Goal: Book appointment/travel/reservation

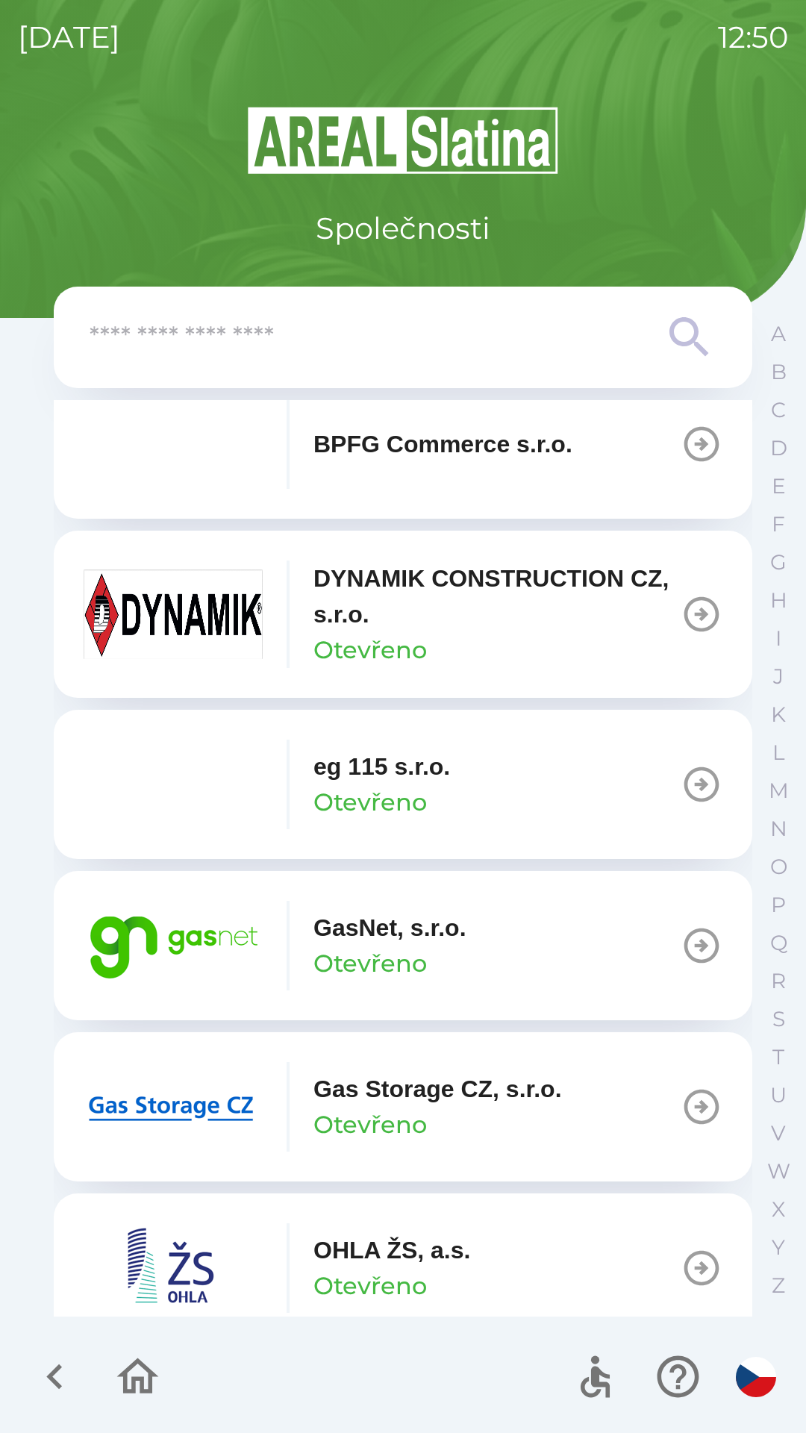
scroll to position [696, 0]
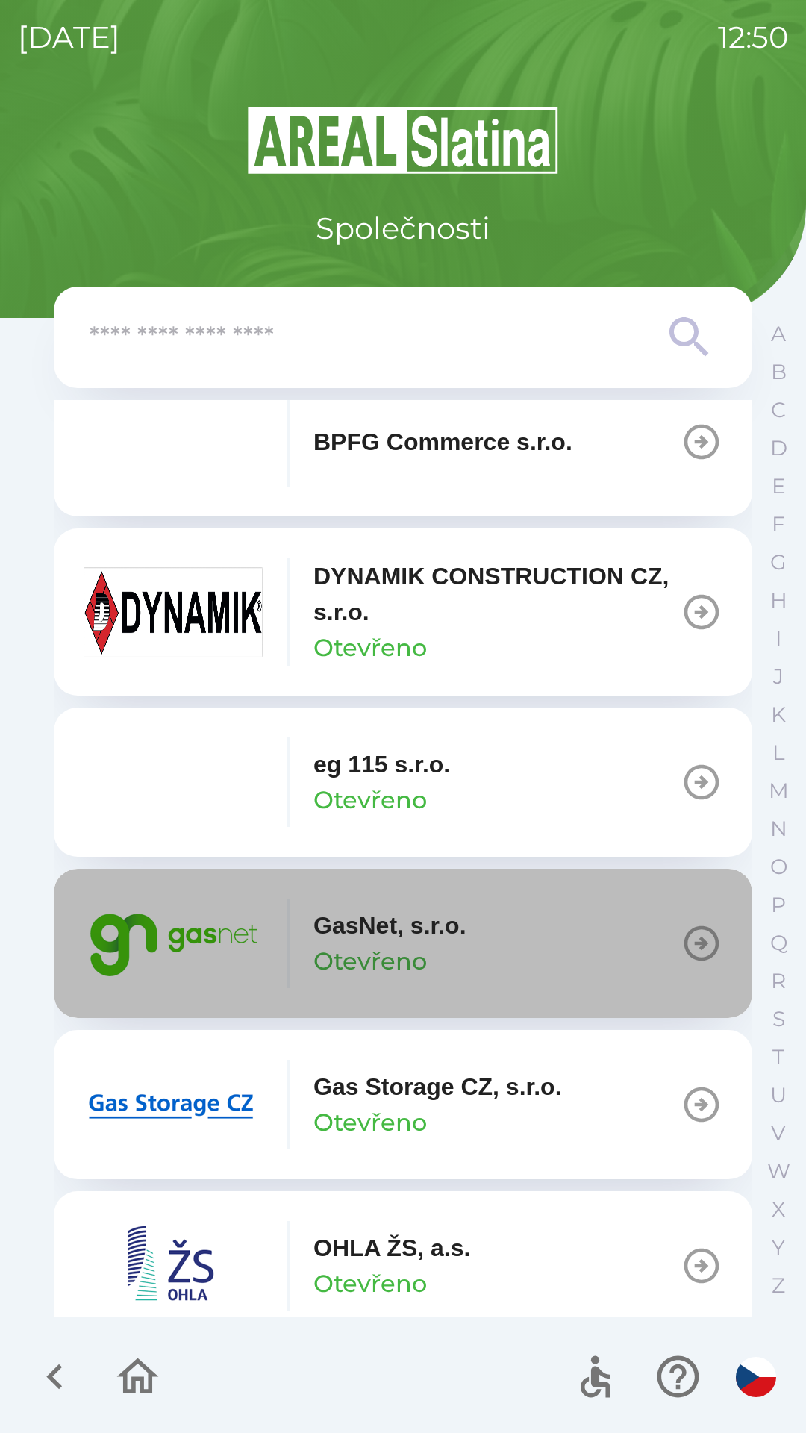
click at [426, 942] on p "GasNet, s.r.o." at bounding box center [390, 926] width 153 height 36
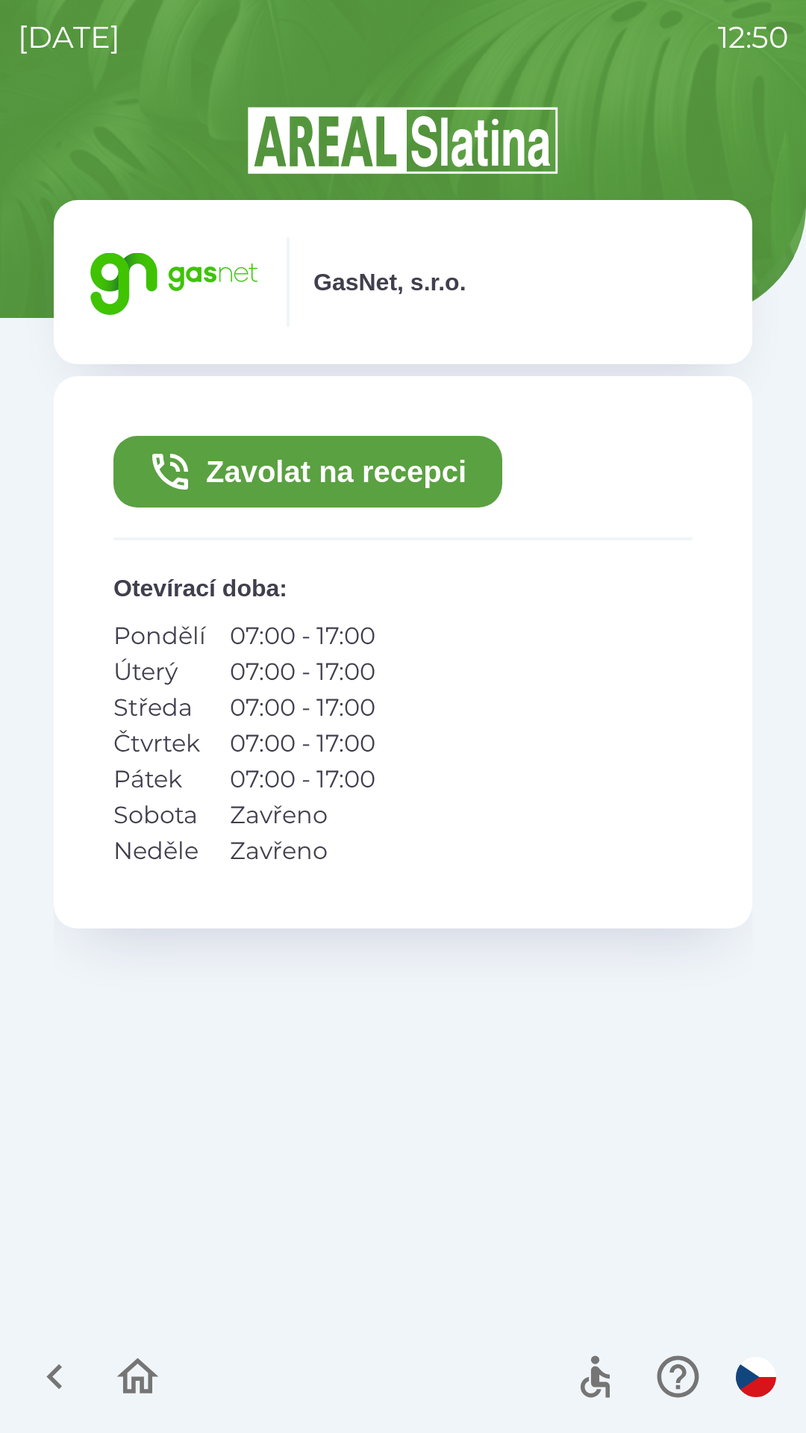
click at [390, 472] on button "Zavolat na recepci" at bounding box center [307, 472] width 389 height 72
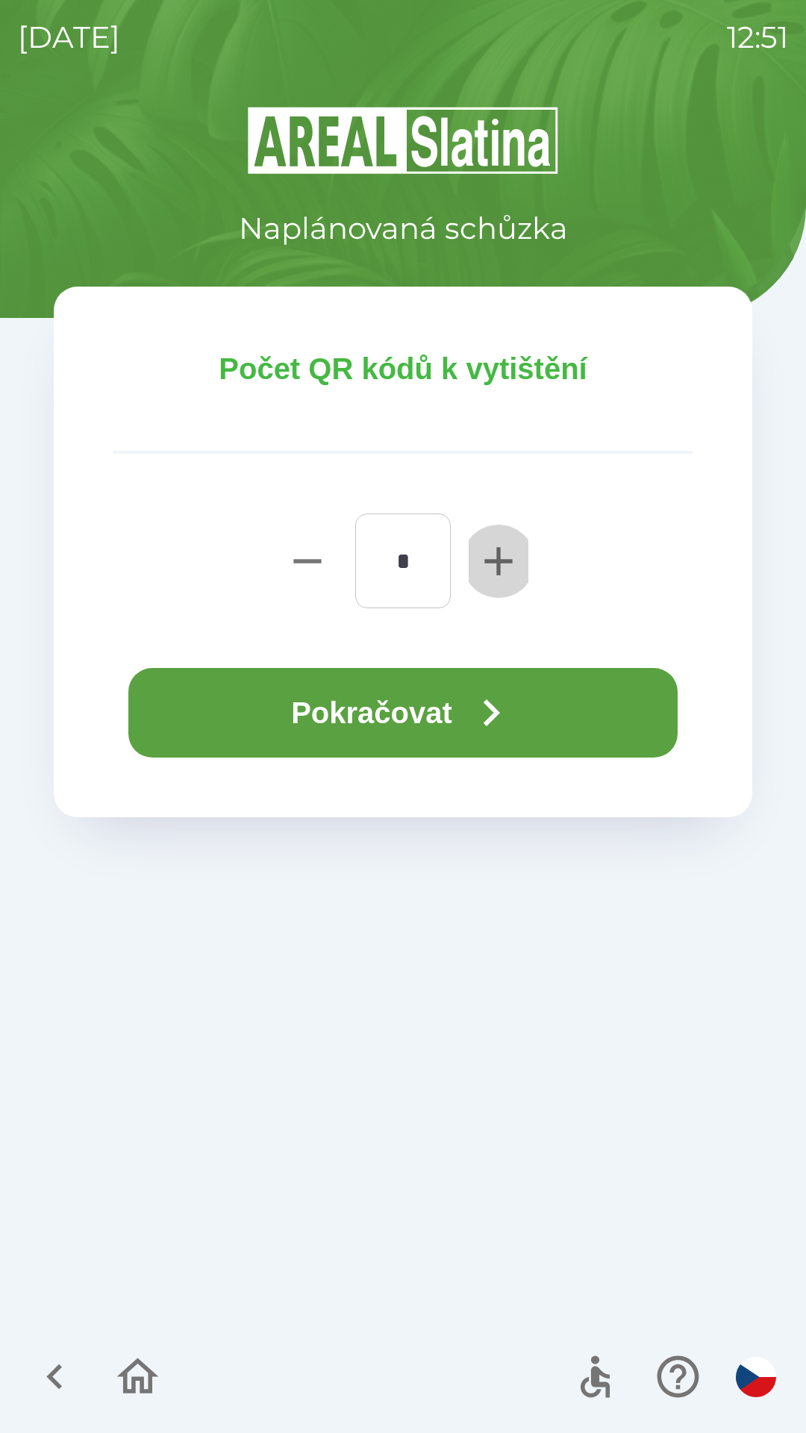
click at [496, 564] on icon "button" at bounding box center [499, 562] width 48 height 48
type input "*"
click at [451, 714] on button "Pokračovat" at bounding box center [402, 713] width 549 height 90
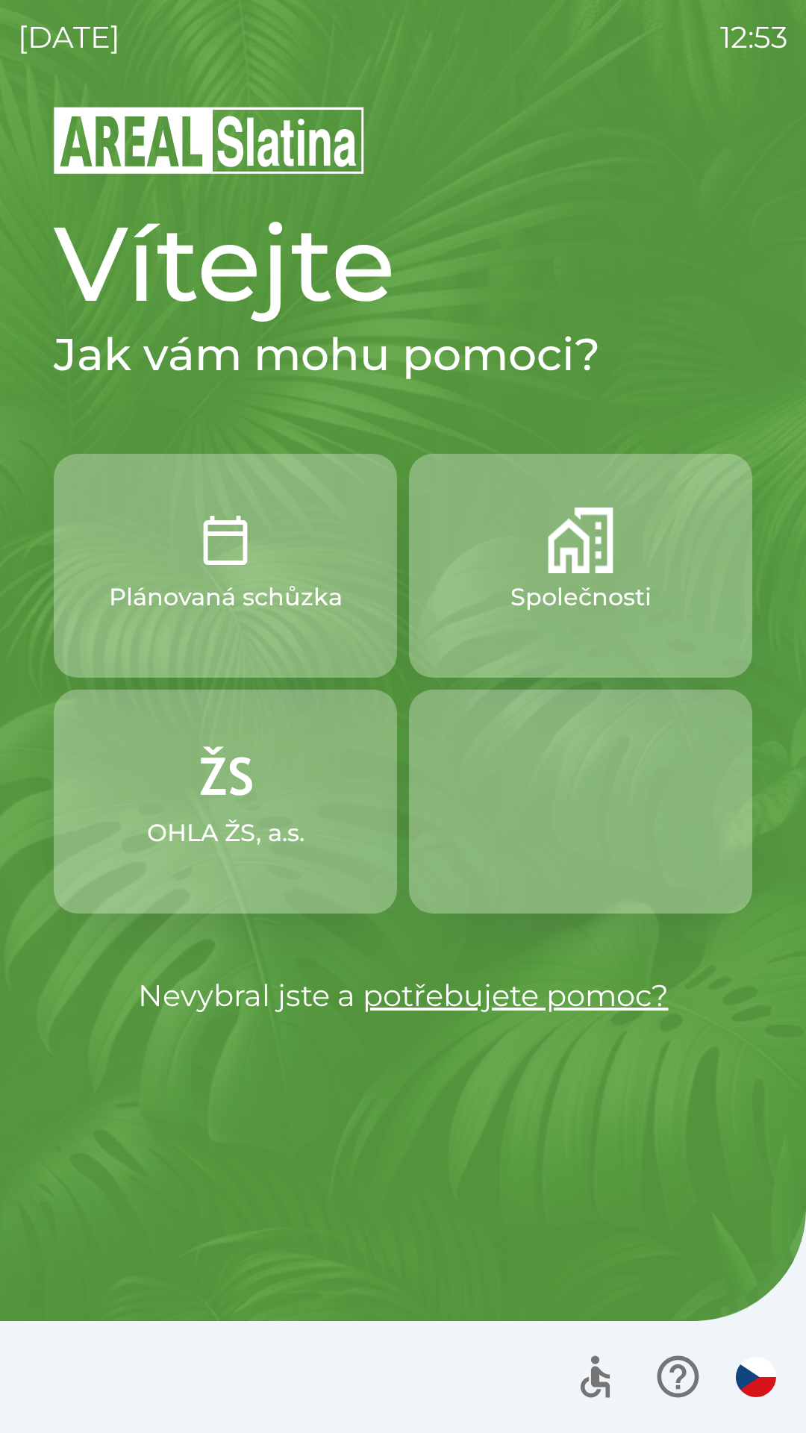
click at [757, 1386] on img "button" at bounding box center [756, 1377] width 40 height 40
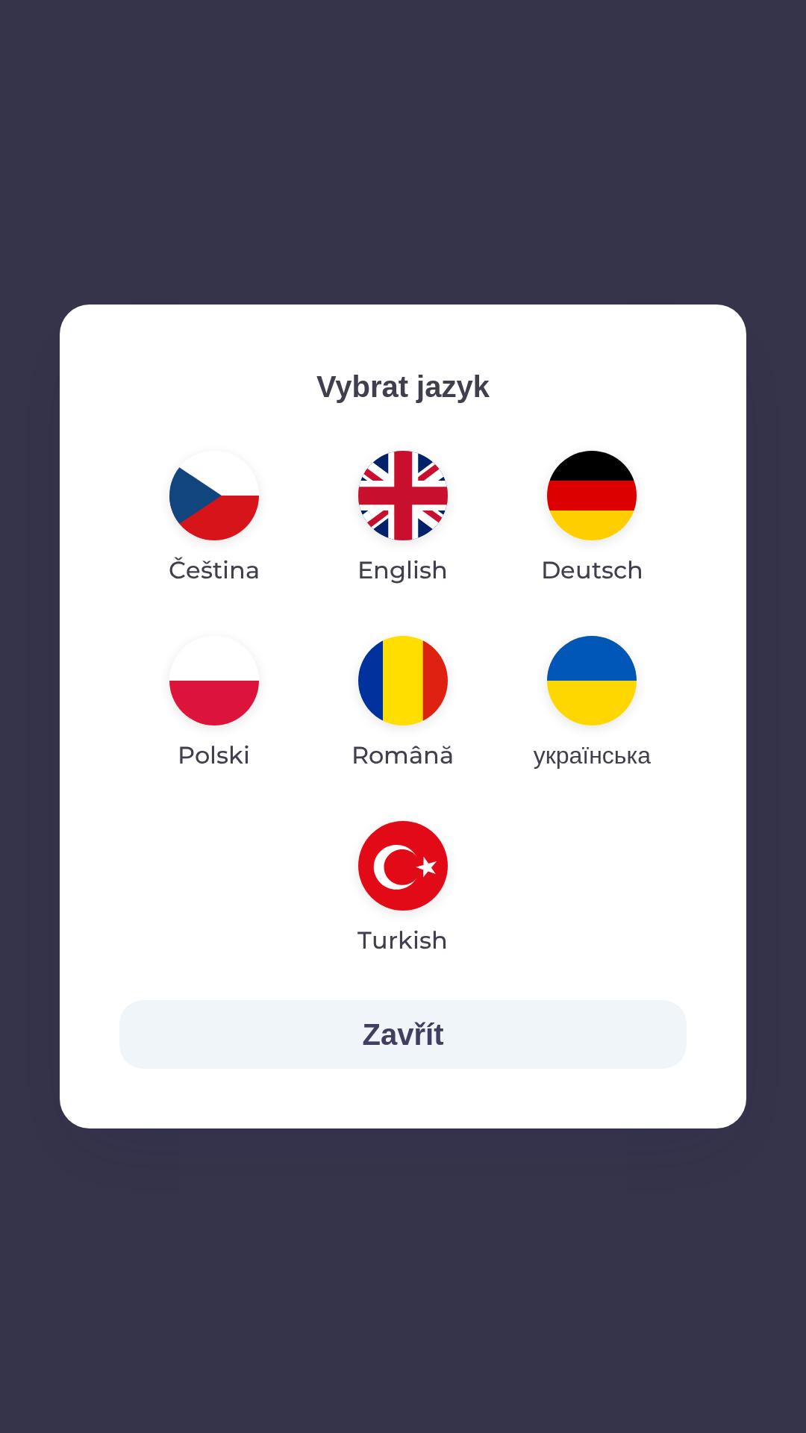
click at [393, 519] on img "button" at bounding box center [403, 496] width 90 height 90
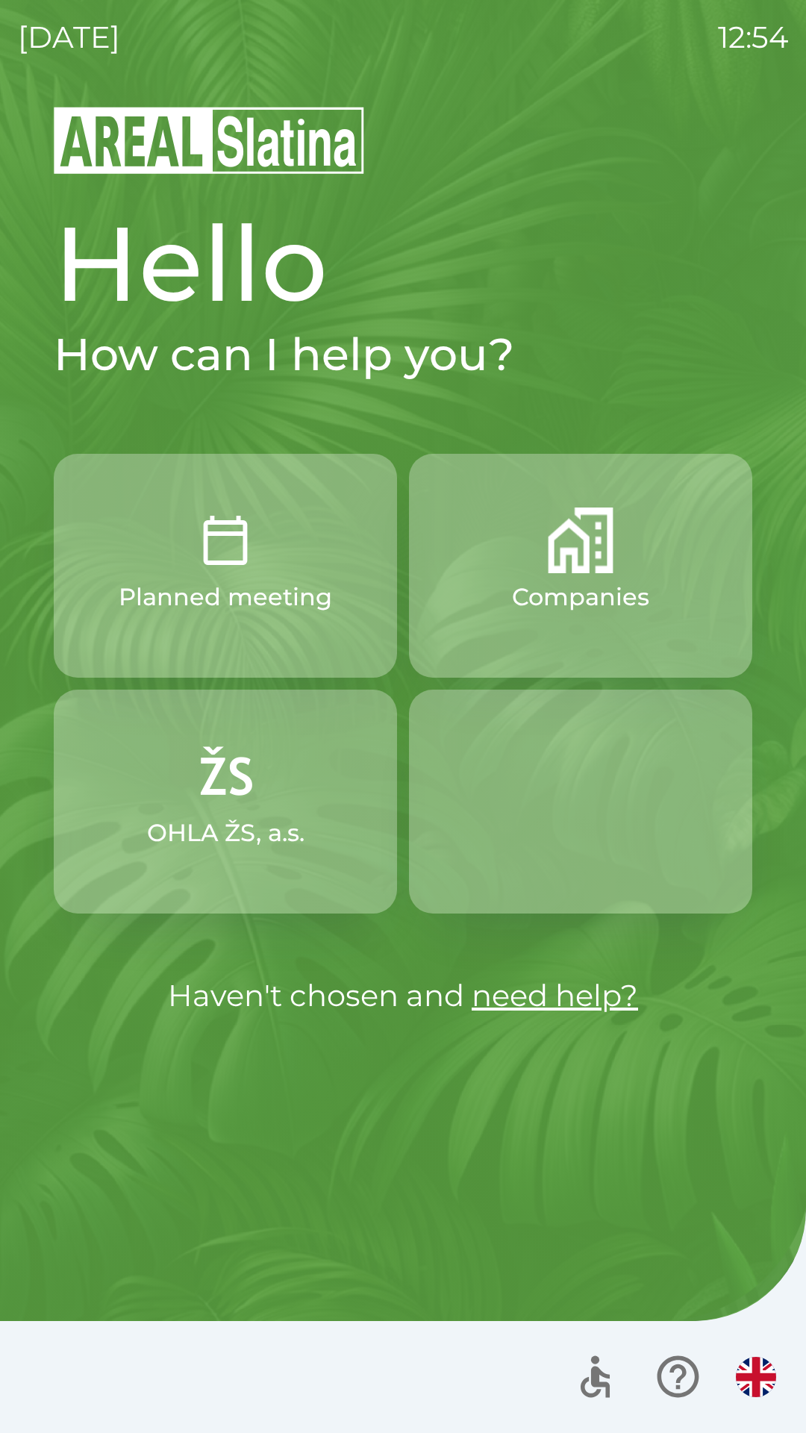
click at [261, 548] on button "Planned meeting" at bounding box center [225, 566] width 343 height 224
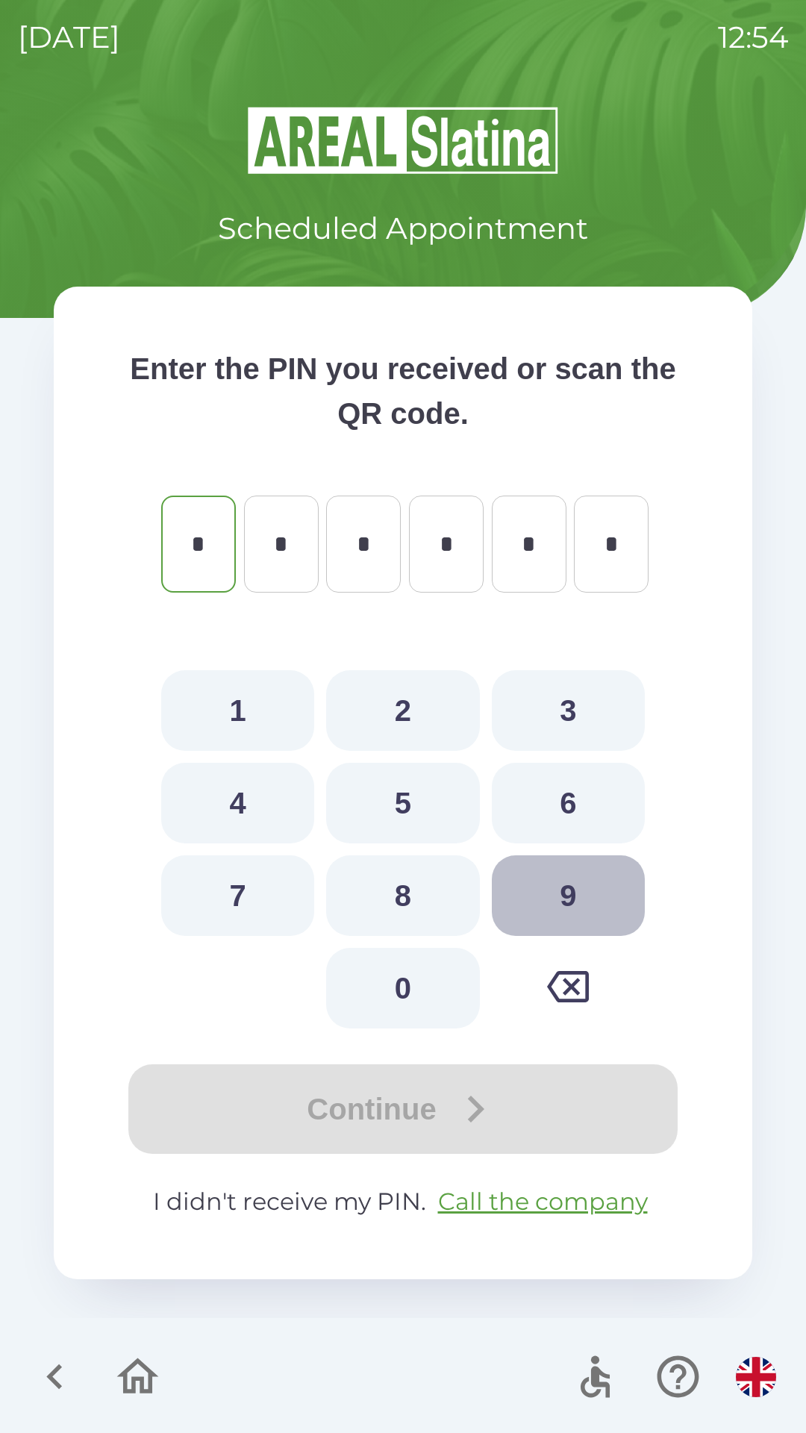
click at [564, 897] on button "9" at bounding box center [568, 896] width 153 height 81
type input "*"
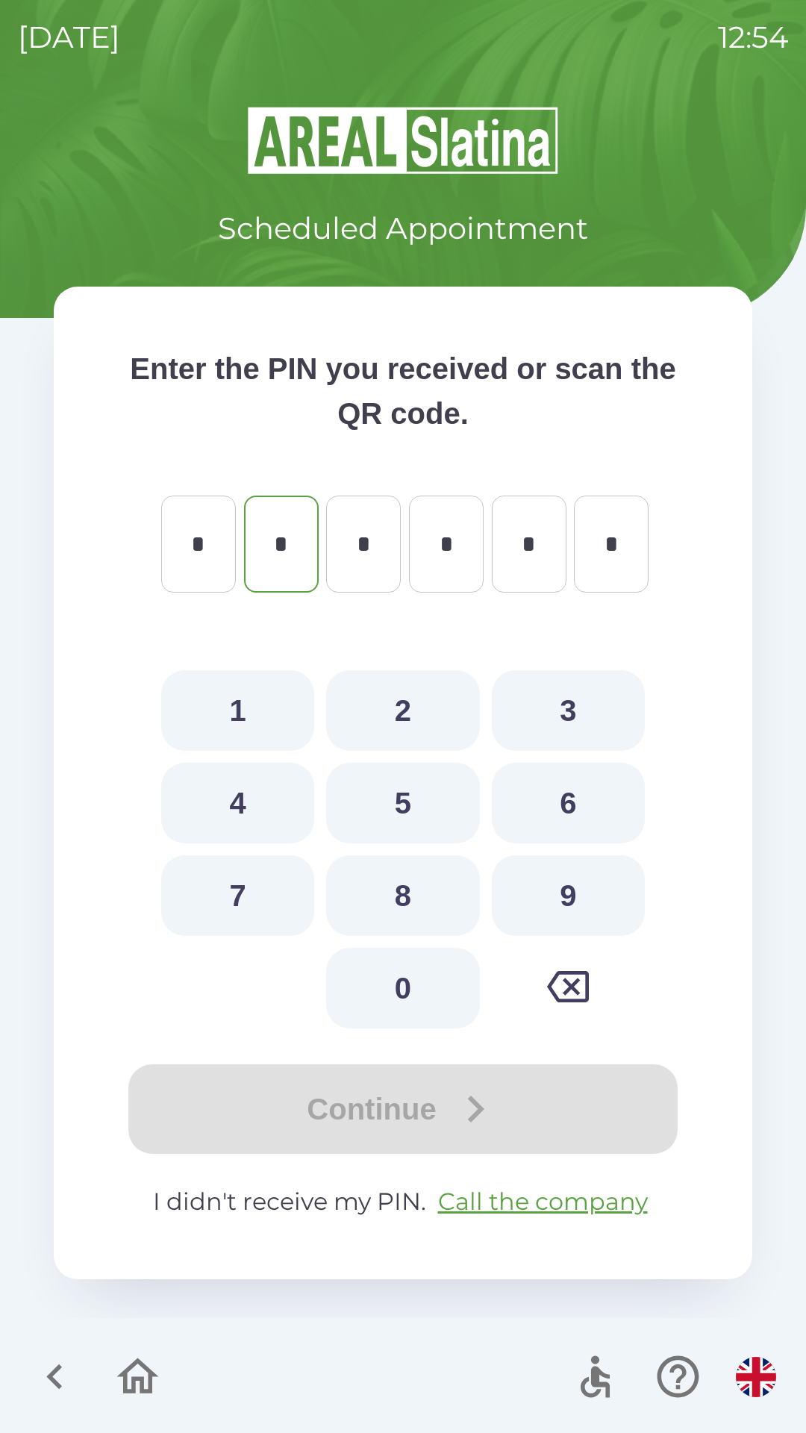
click at [406, 998] on button "0" at bounding box center [402, 988] width 153 height 81
type input "*"
click at [589, 707] on button "3" at bounding box center [568, 710] width 153 height 81
type input "*"
click at [412, 979] on button "0" at bounding box center [402, 988] width 153 height 81
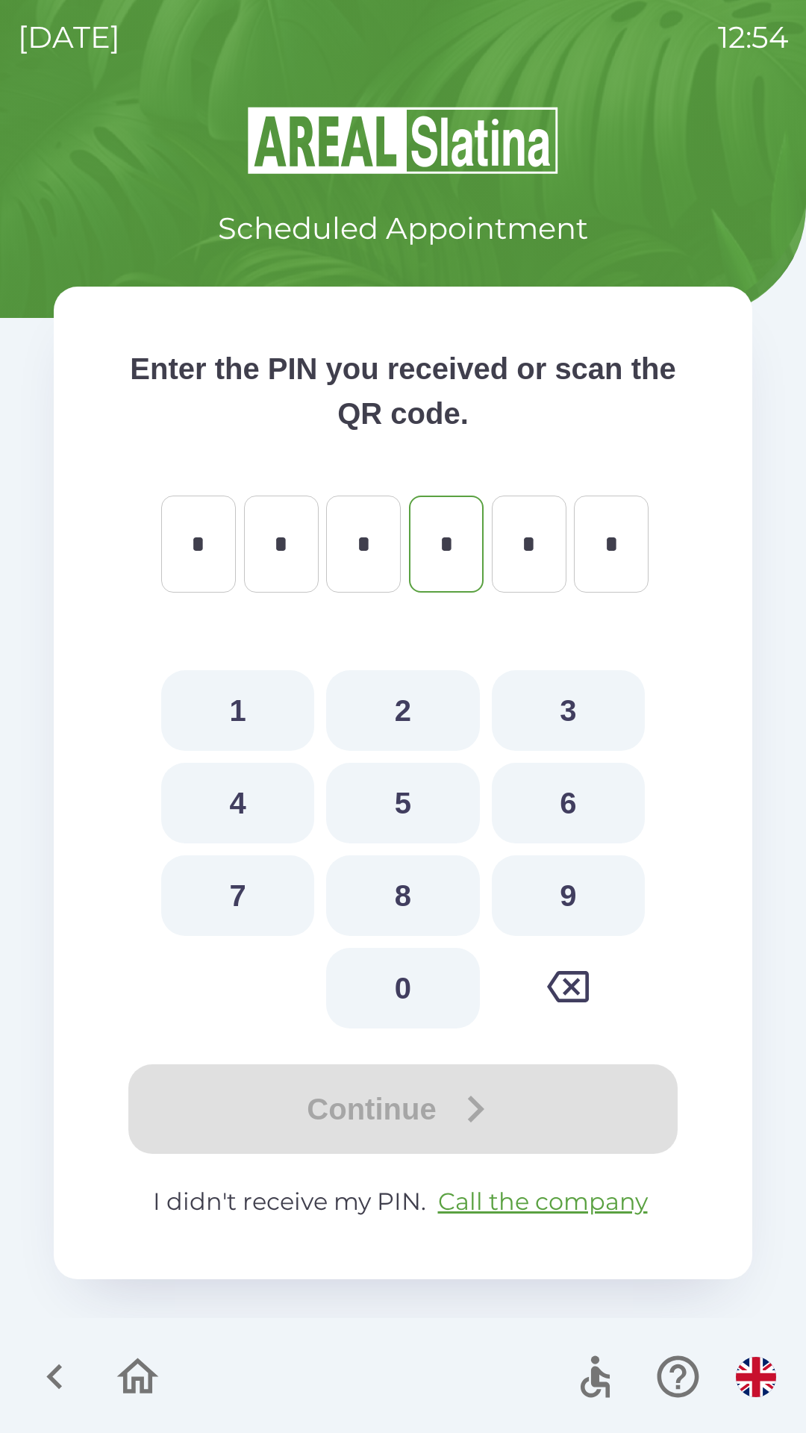
type input "*"
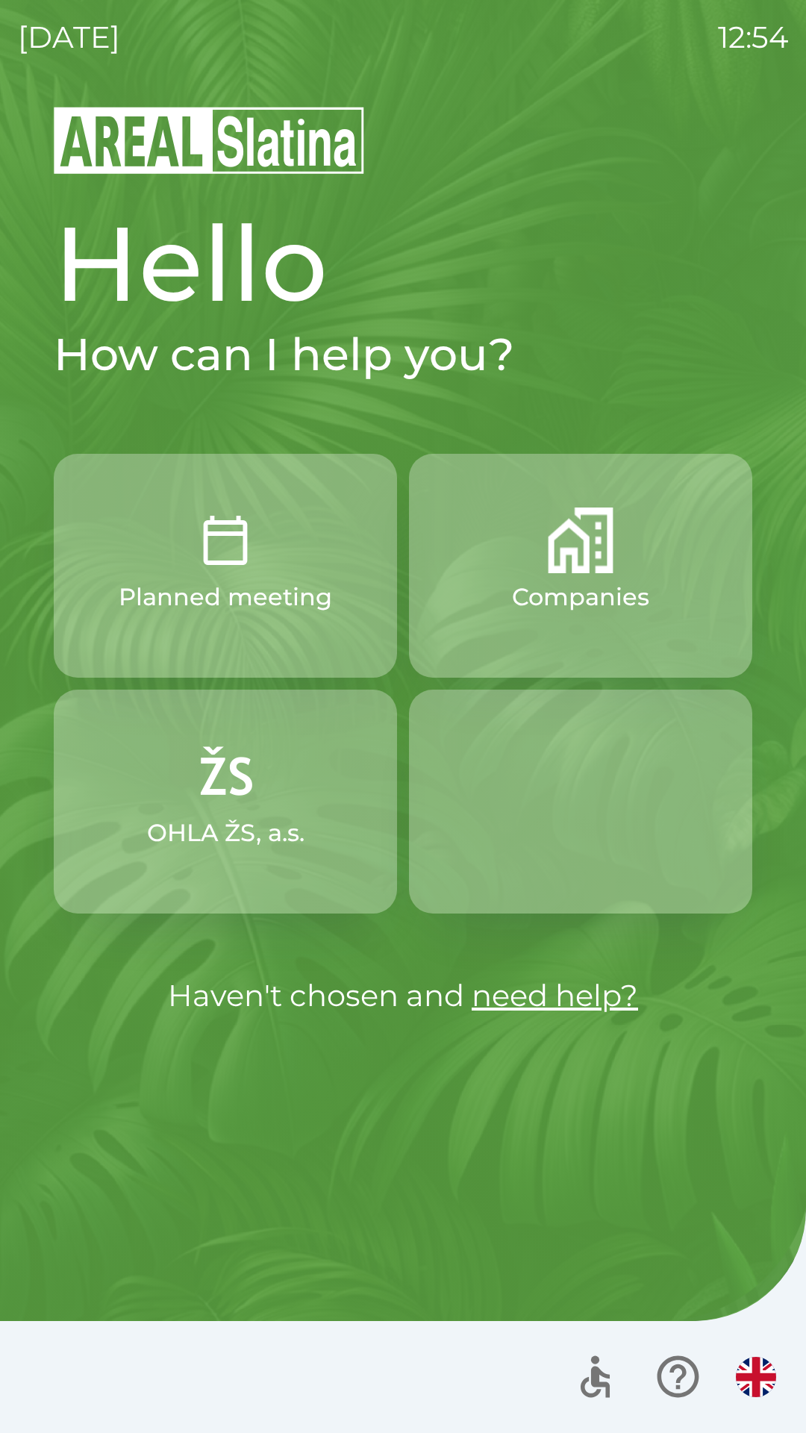
click at [125, 629] on button "Planned meeting" at bounding box center [225, 566] width 343 height 224
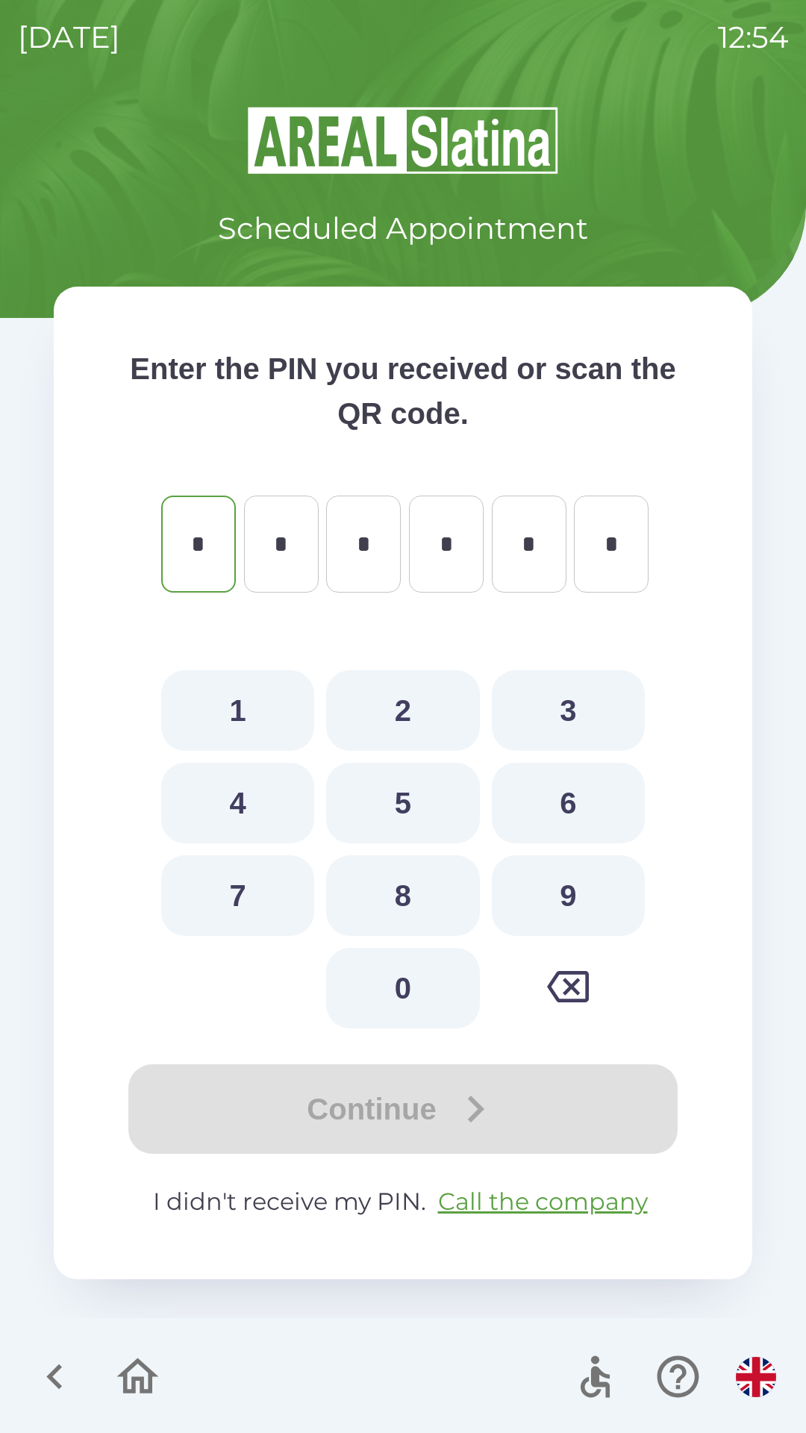
click at [563, 902] on button "9" at bounding box center [568, 896] width 153 height 81
type input "*"
click at [414, 994] on button "0" at bounding box center [402, 988] width 153 height 81
type input "*"
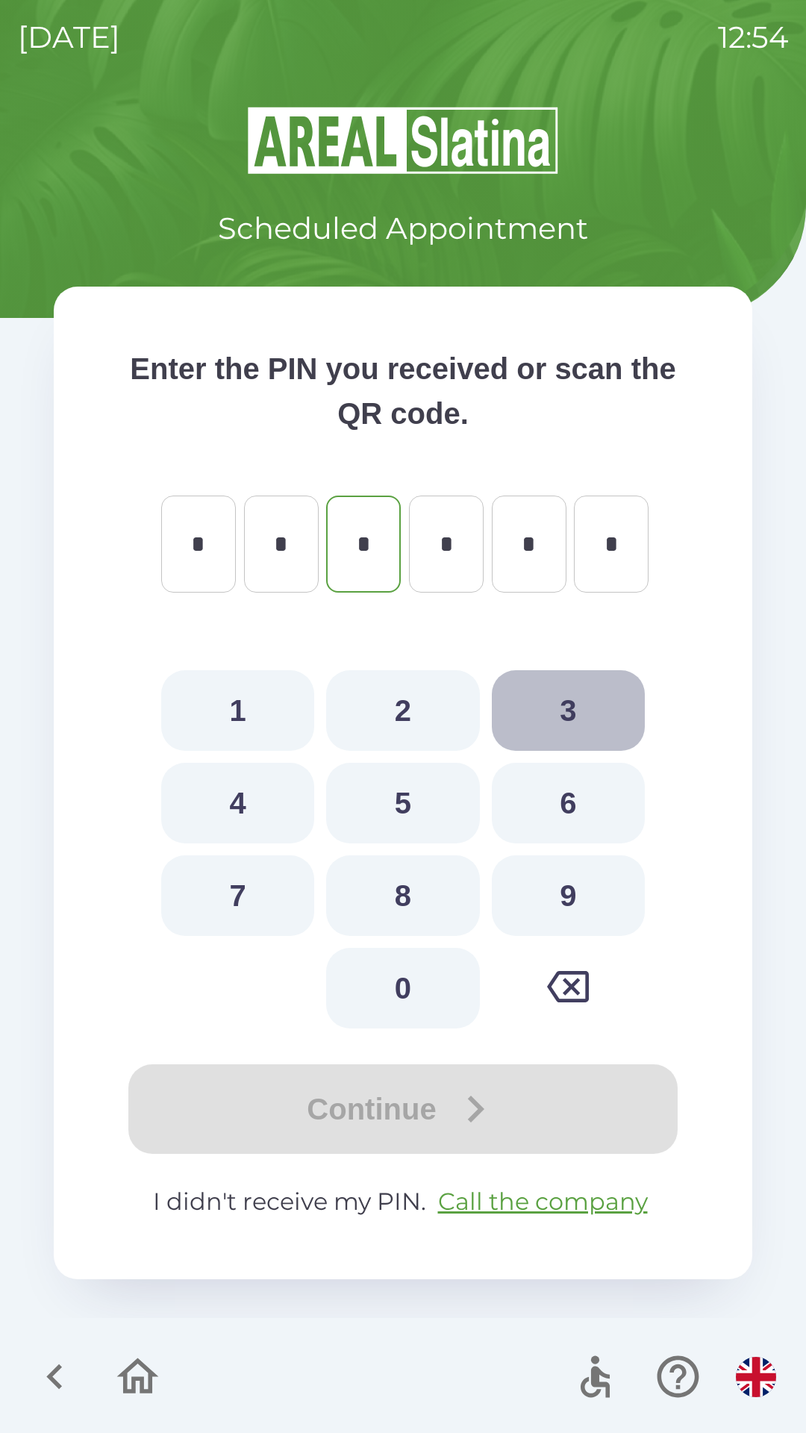
click at [549, 727] on button "3" at bounding box center [568, 710] width 153 height 81
type input "*"
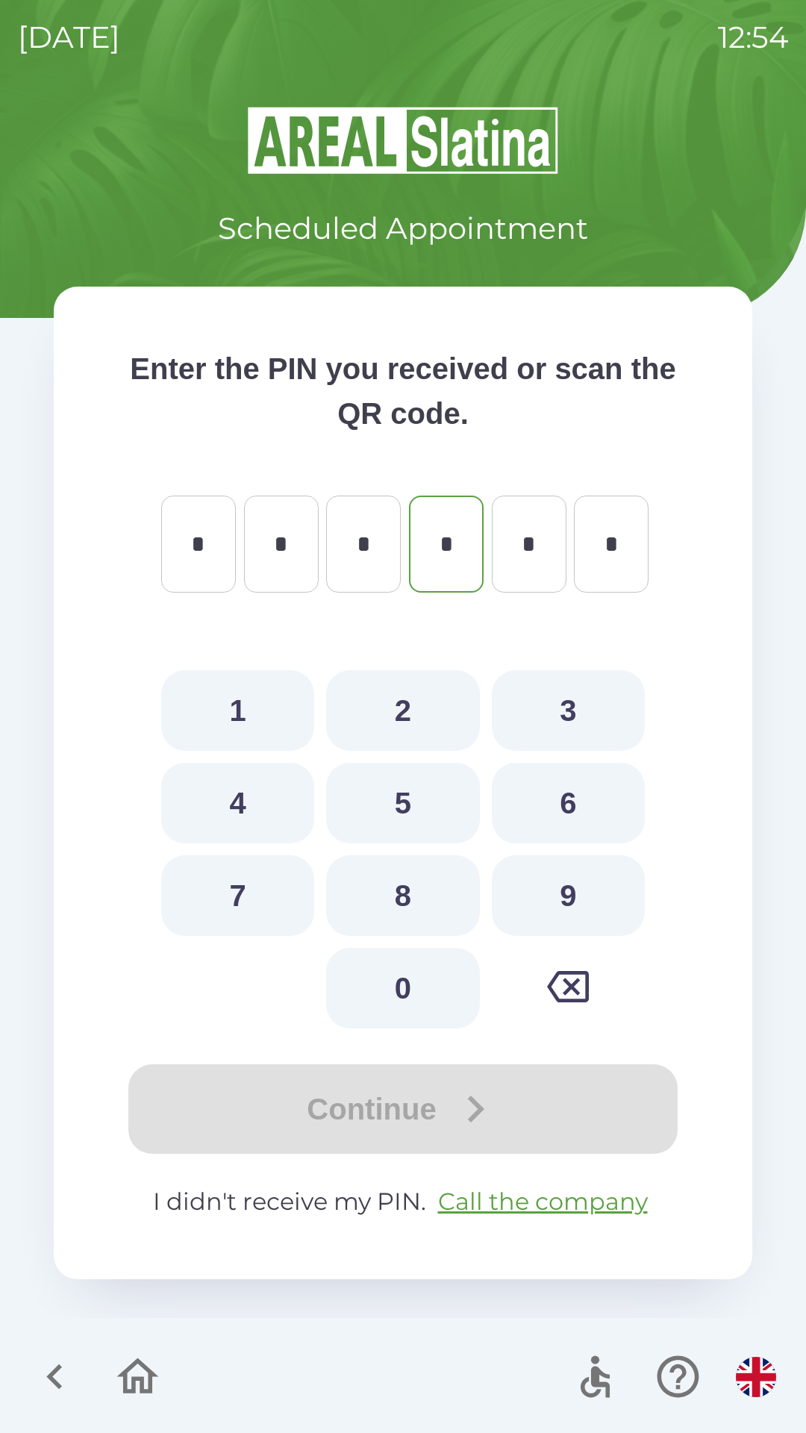
click at [413, 987] on button "0" at bounding box center [402, 988] width 153 height 81
type input "*"
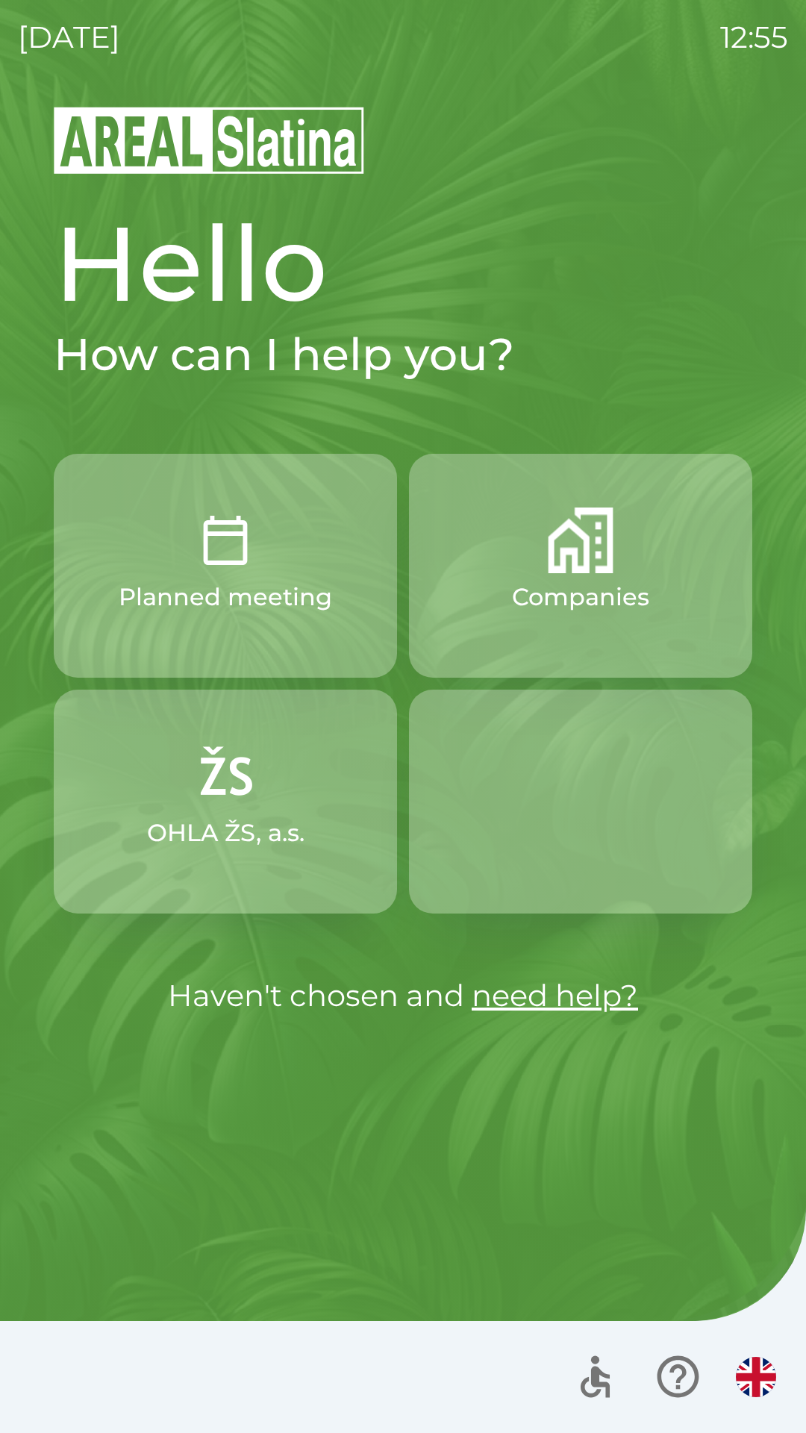
click at [561, 585] on p "Companies" at bounding box center [580, 597] width 137 height 36
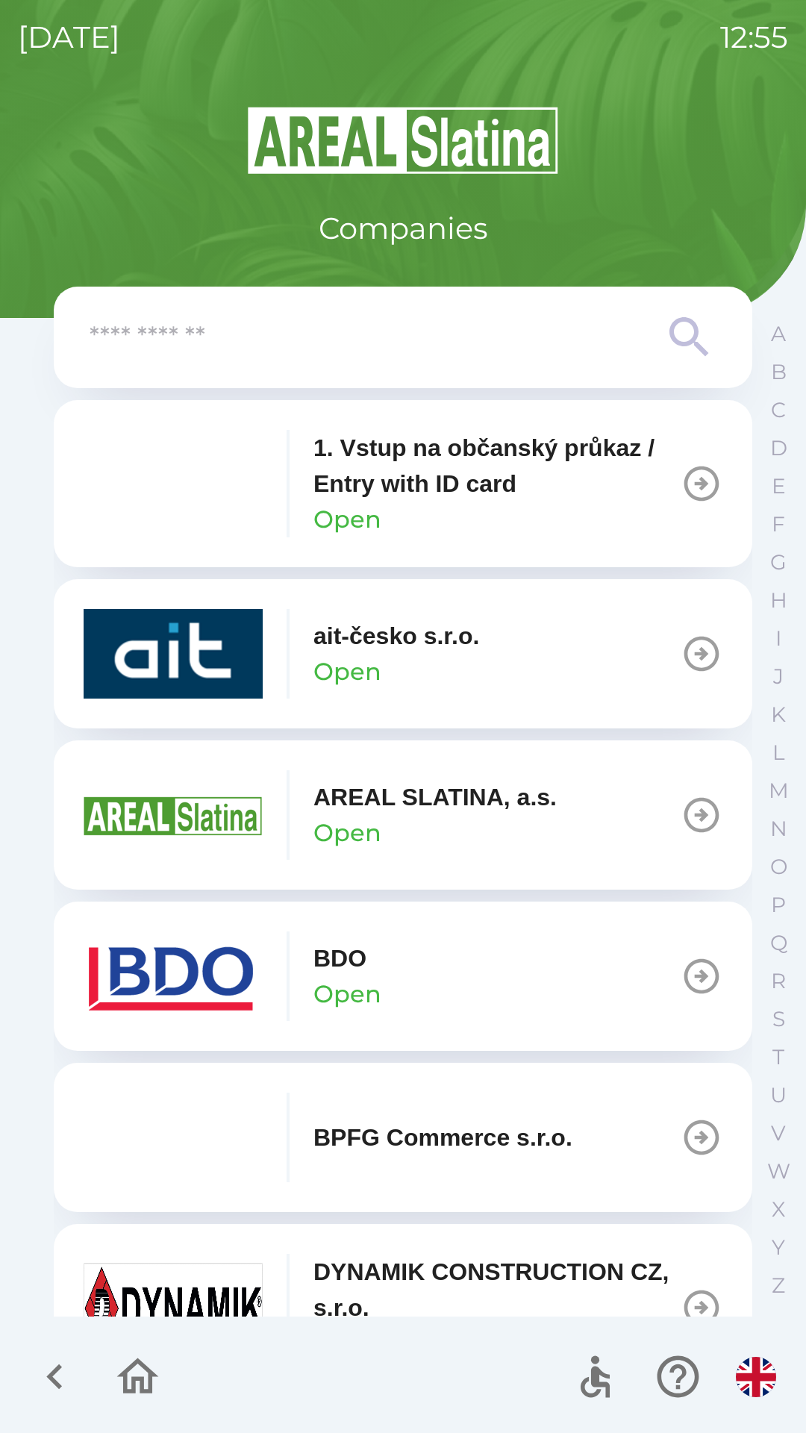
click at [321, 357] on input "text" at bounding box center [373, 337] width 567 height 41
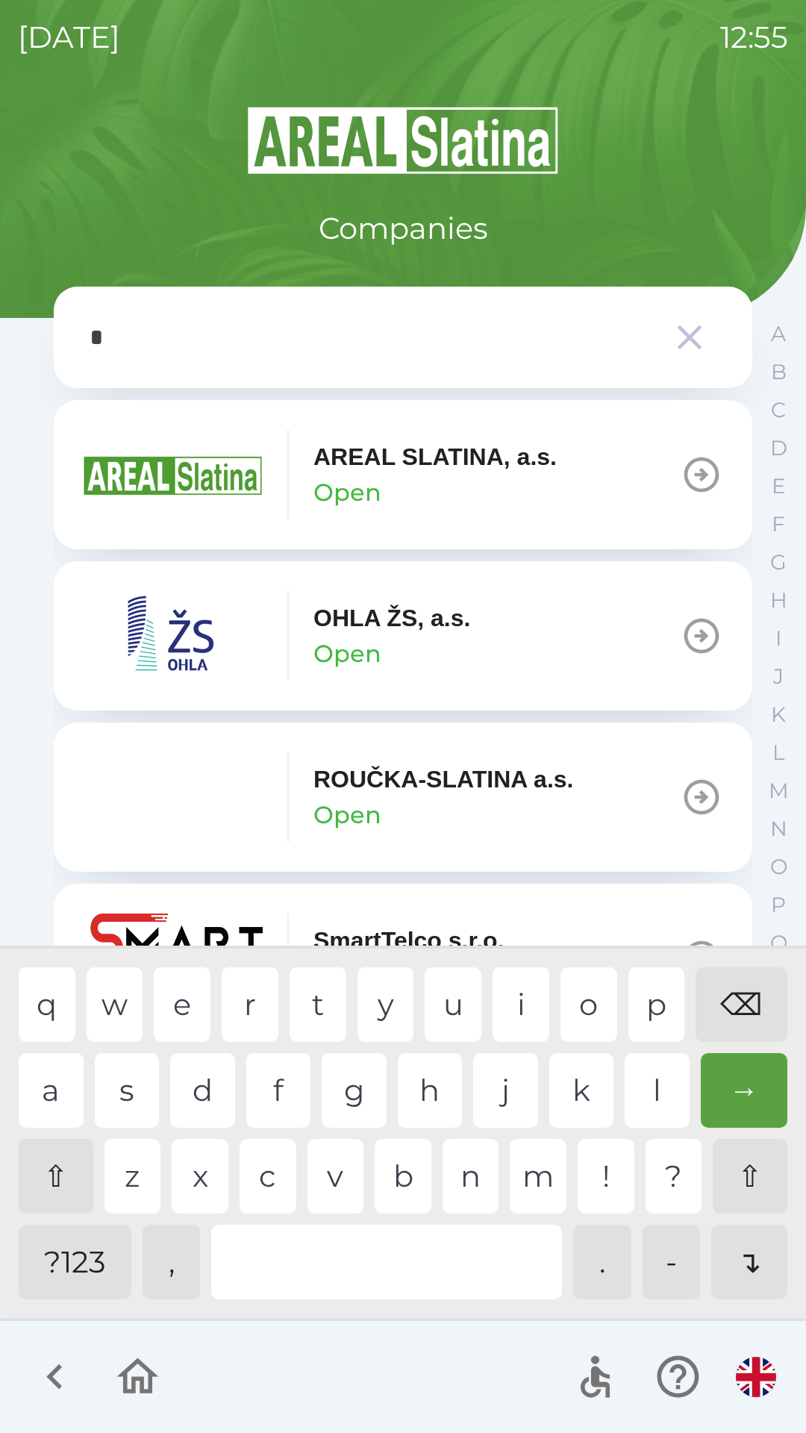
click at [648, 1098] on div "l" at bounding box center [657, 1090] width 65 height 75
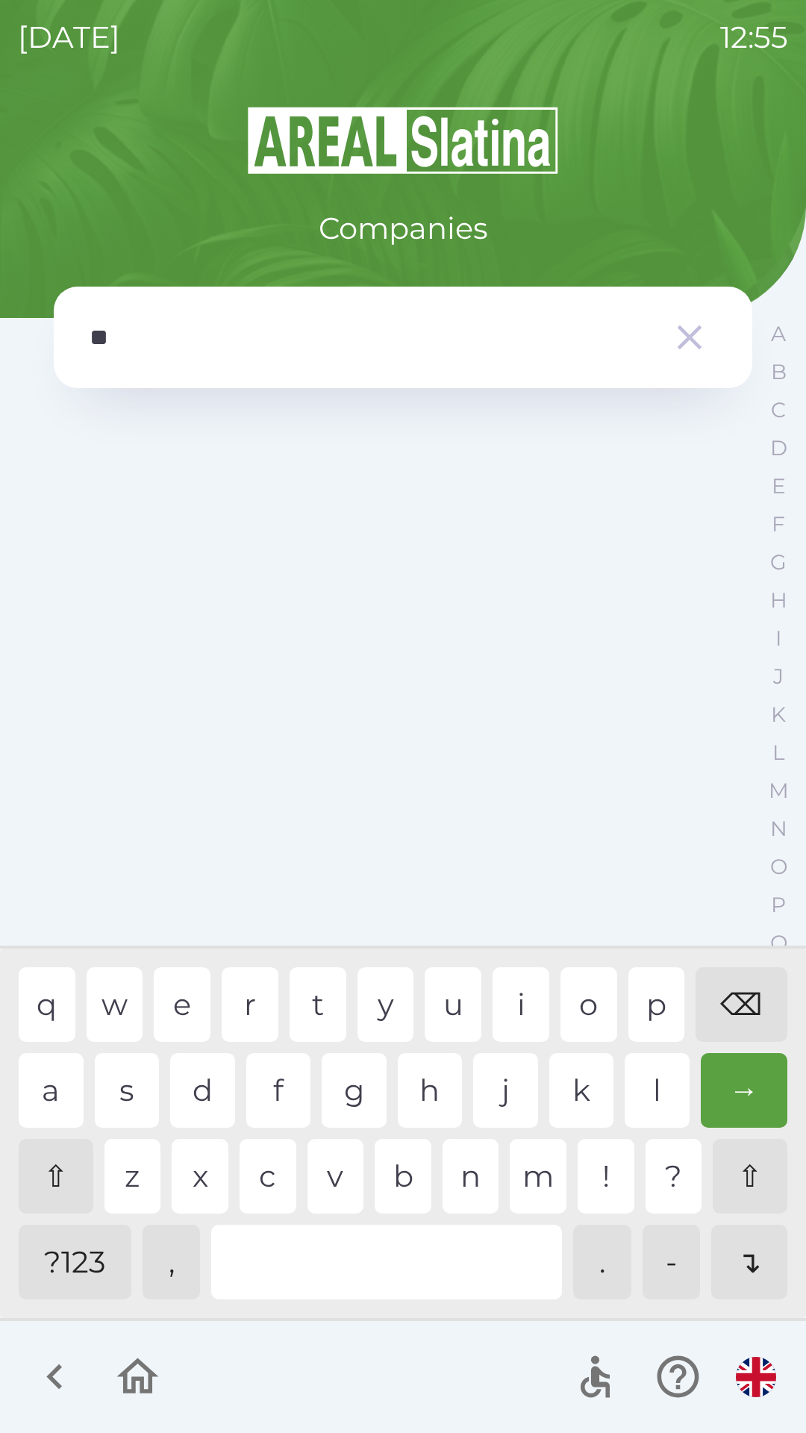
click at [542, 1173] on div "m" at bounding box center [538, 1176] width 57 height 75
click at [342, 1177] on div "v" at bounding box center [336, 1176] width 57 height 75
type input "*"
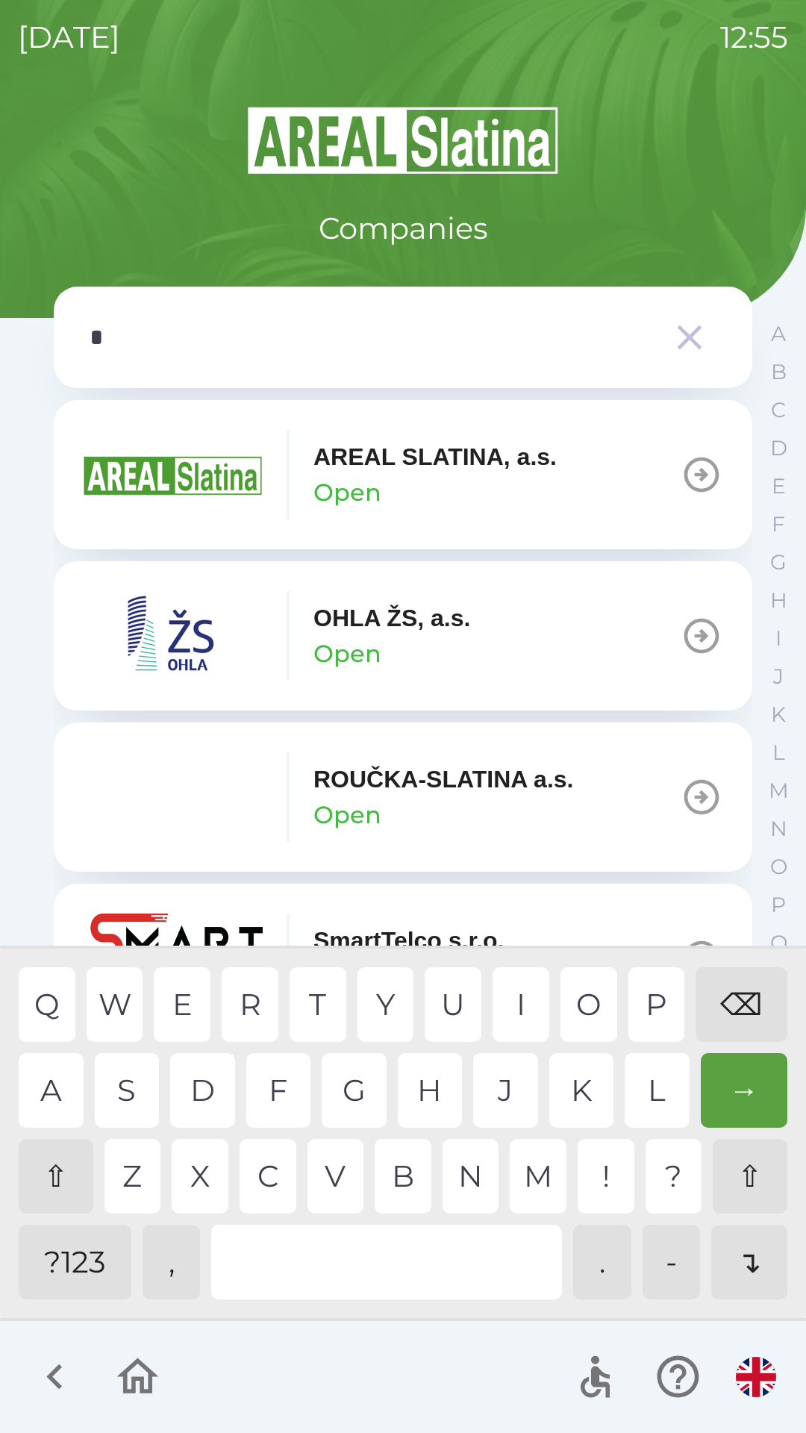
click at [652, 1087] on div "L" at bounding box center [657, 1090] width 65 height 75
click at [740, 1008] on div "⌫" at bounding box center [742, 1005] width 92 height 75
click at [65, 1187] on div "⇧" at bounding box center [56, 1176] width 75 height 75
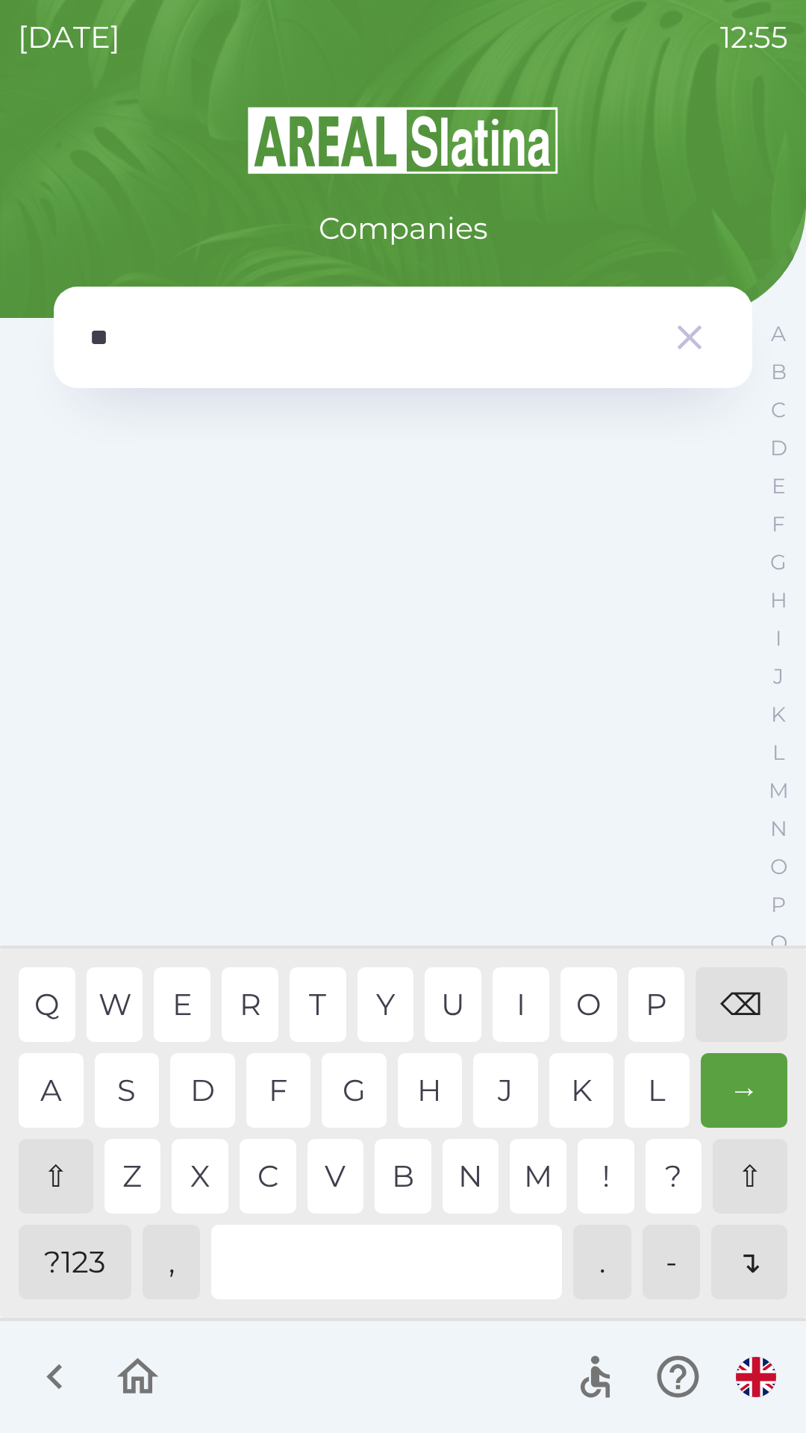
click at [546, 1157] on div "M" at bounding box center [538, 1176] width 57 height 75
click at [48, 1180] on div "⇧" at bounding box center [56, 1176] width 75 height 75
type input "***"
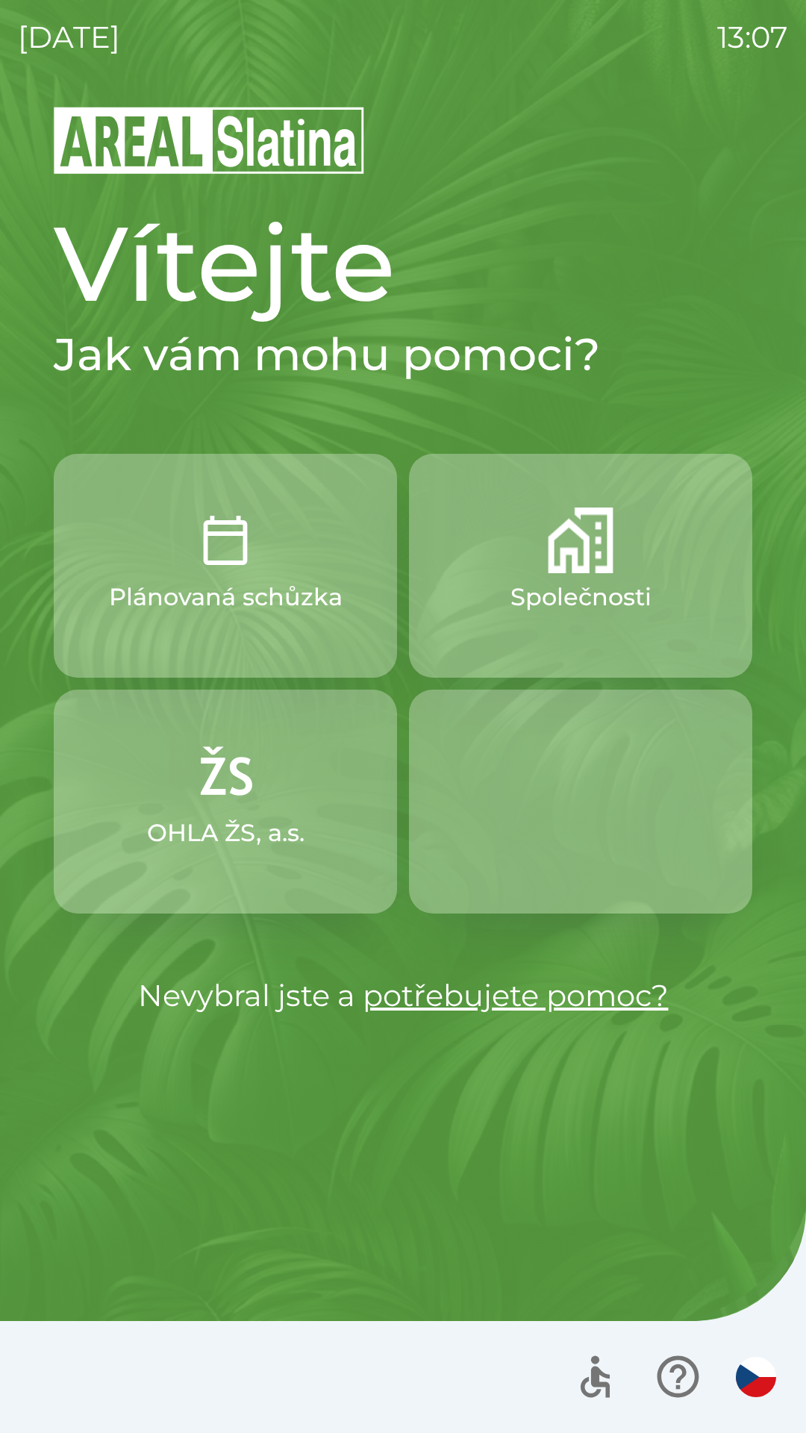
click at [513, 601] on p "Společnosti" at bounding box center [581, 597] width 141 height 36
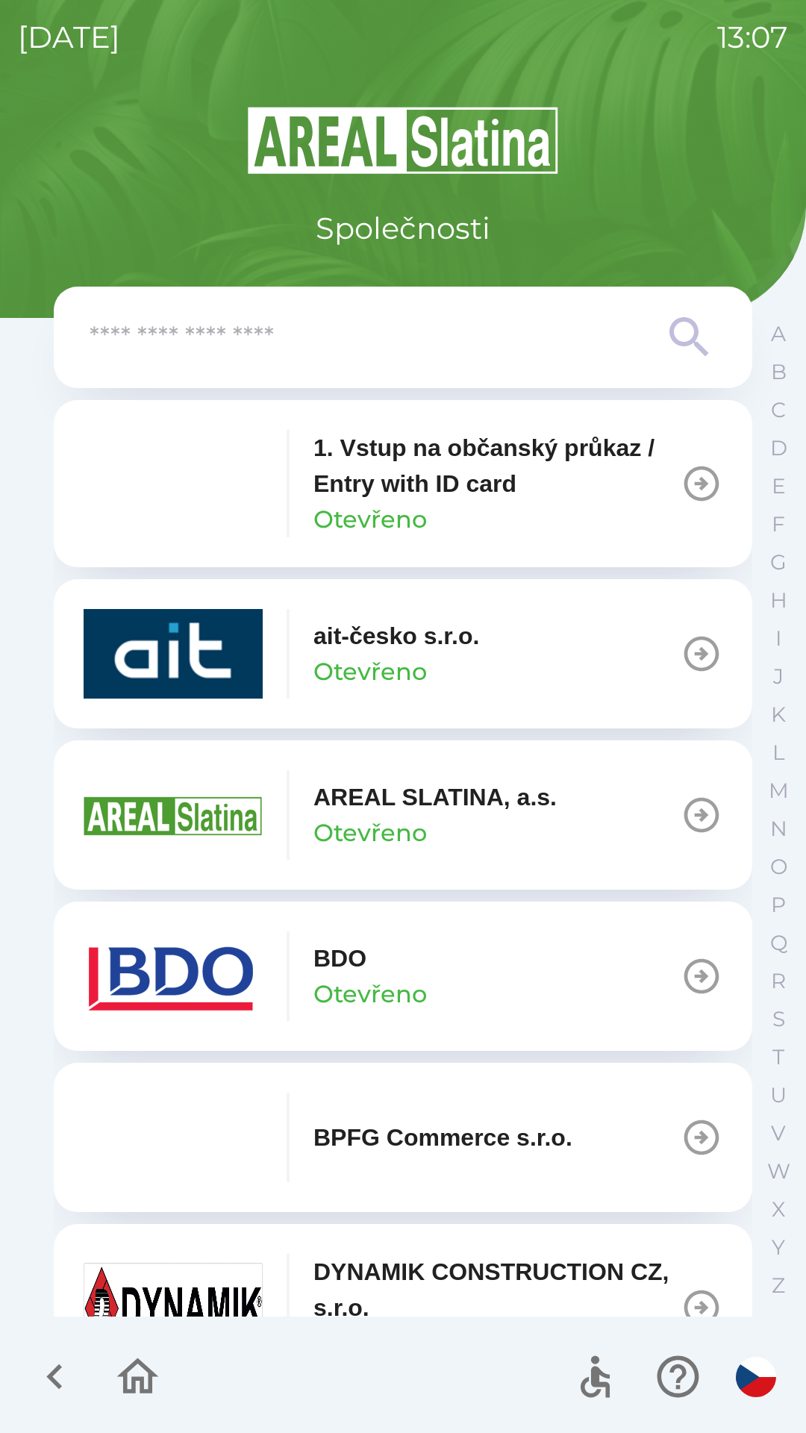
click at [118, 346] on input "text" at bounding box center [373, 337] width 567 height 41
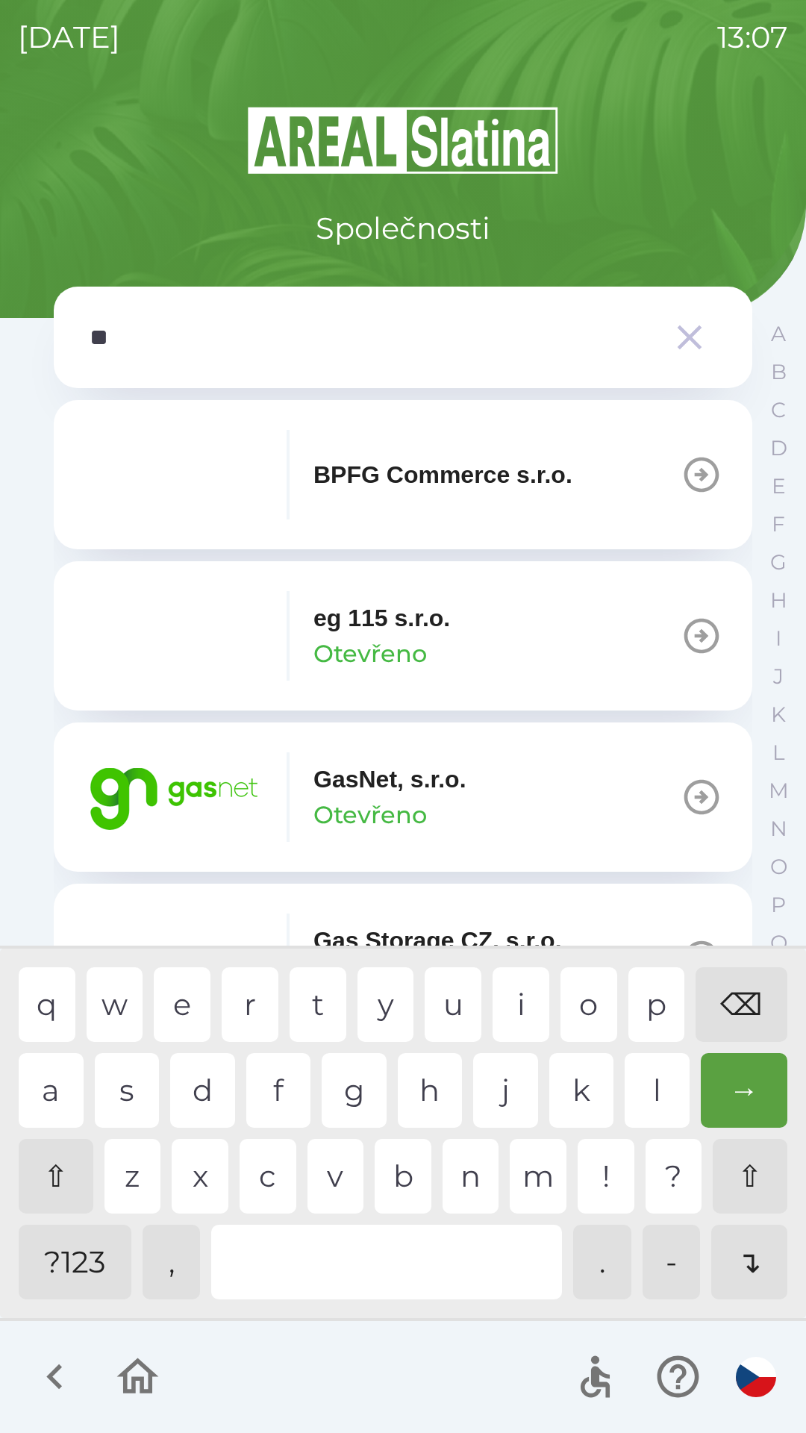
type input "***"
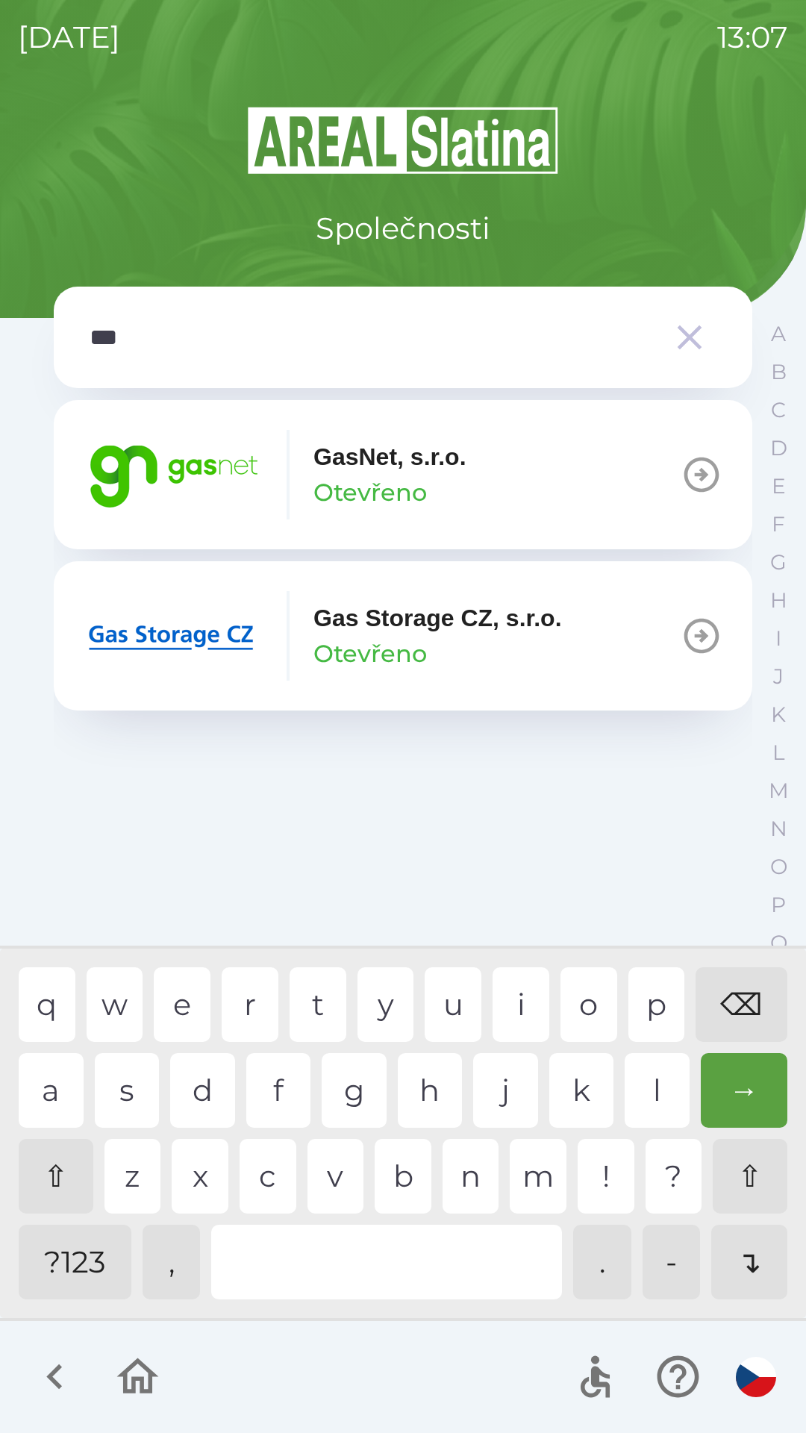
click at [121, 1096] on div "s" at bounding box center [127, 1090] width 65 height 75
click at [366, 505] on p "Otevřeno" at bounding box center [370, 493] width 113 height 36
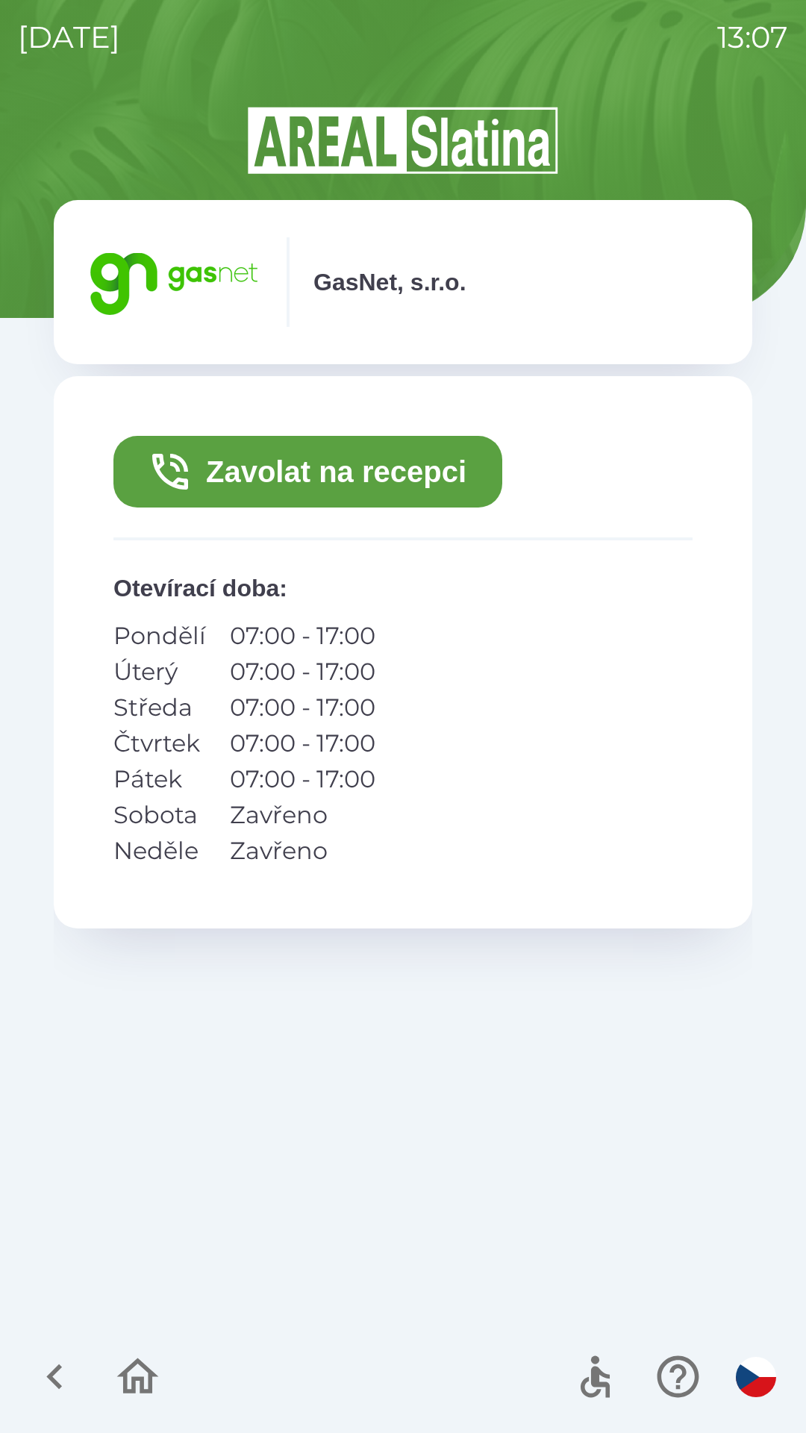
click at [317, 463] on button "Zavolat na recepci" at bounding box center [307, 472] width 389 height 72
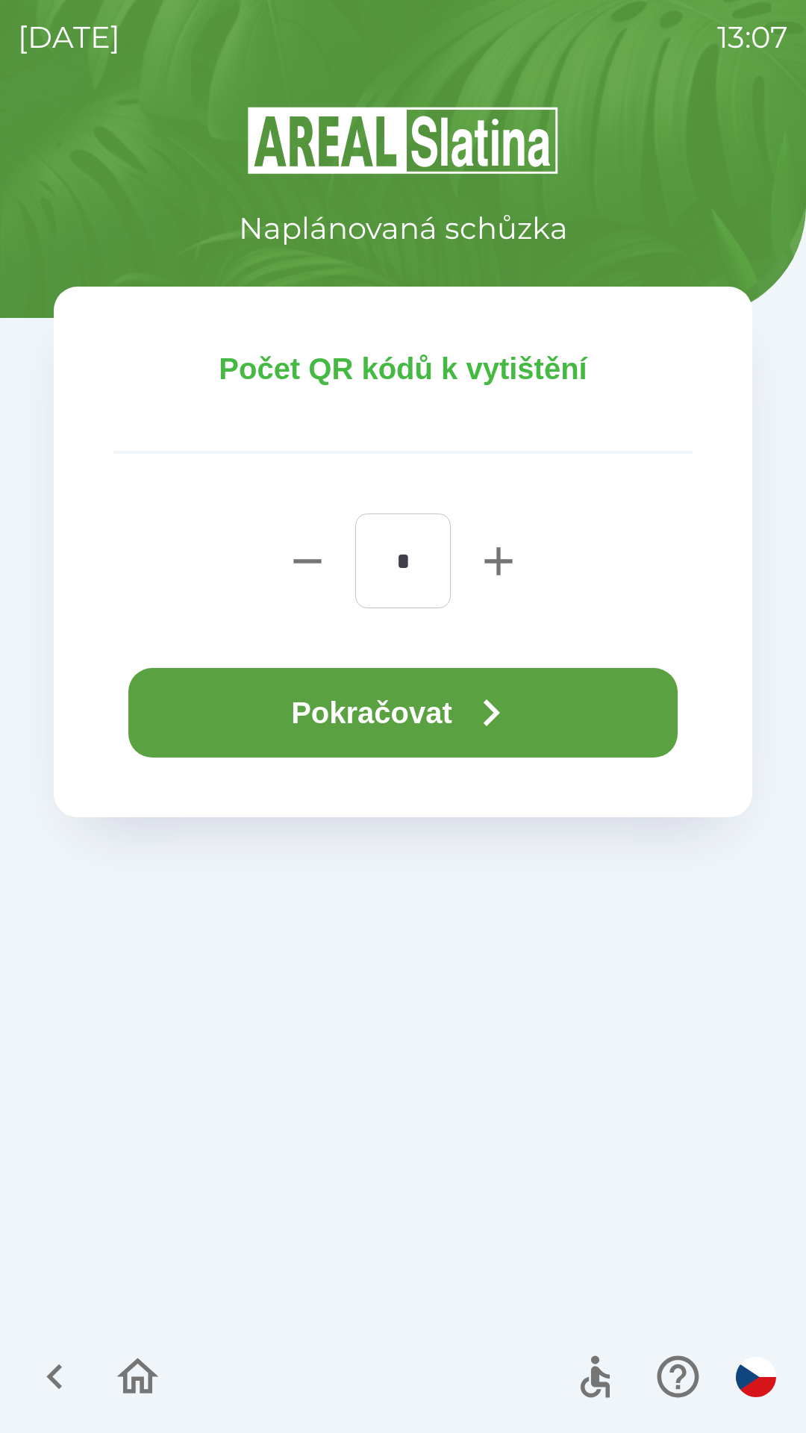
click at [498, 561] on icon "button" at bounding box center [499, 561] width 28 height 28
type input "*"
click at [450, 717] on button "Pokračovat" at bounding box center [402, 713] width 549 height 90
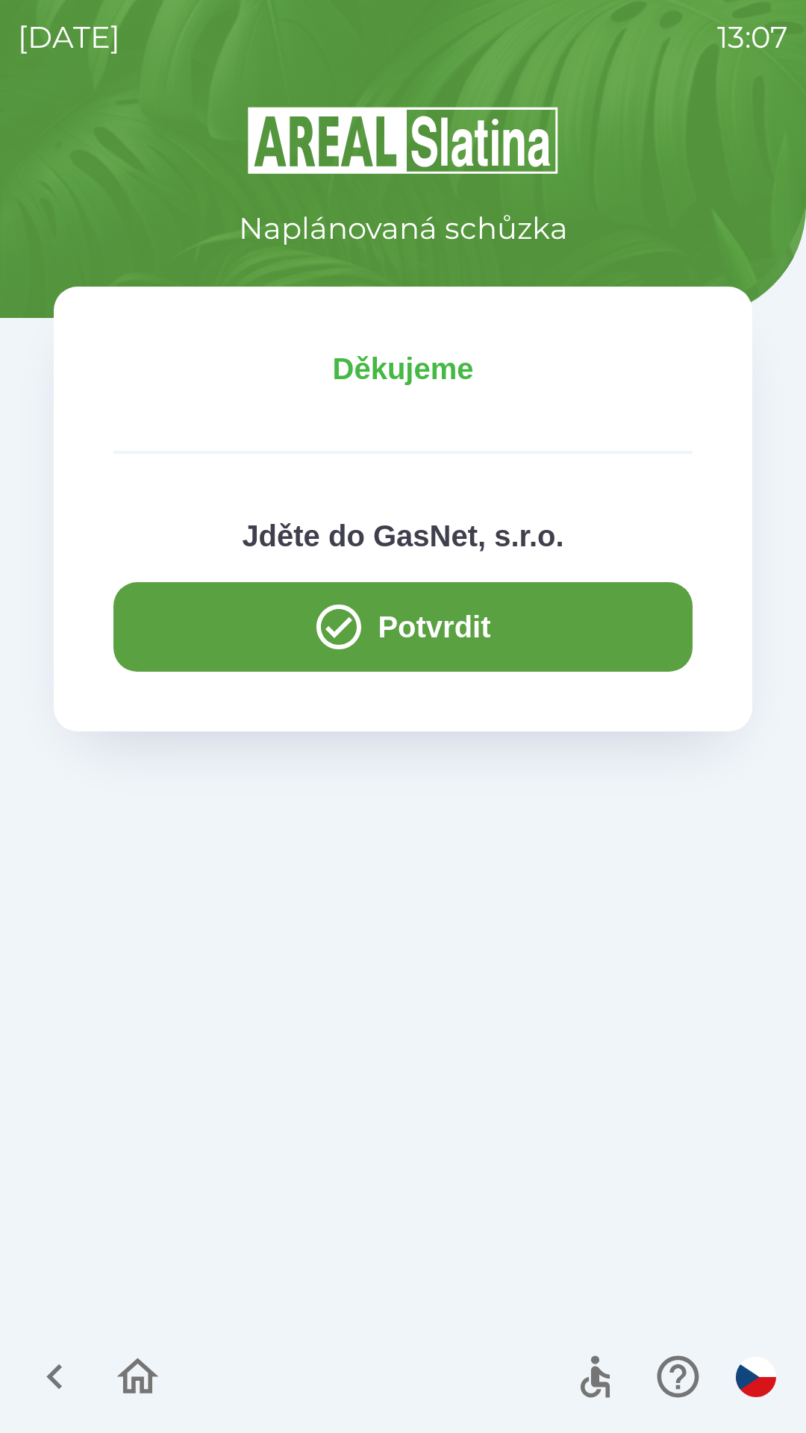
click at [172, 685] on div "Děkujeme Jděte do GasNet, [PERSON_NAME]" at bounding box center [403, 509] width 699 height 445
click at [163, 629] on button "Potvrdit" at bounding box center [402, 627] width 579 height 90
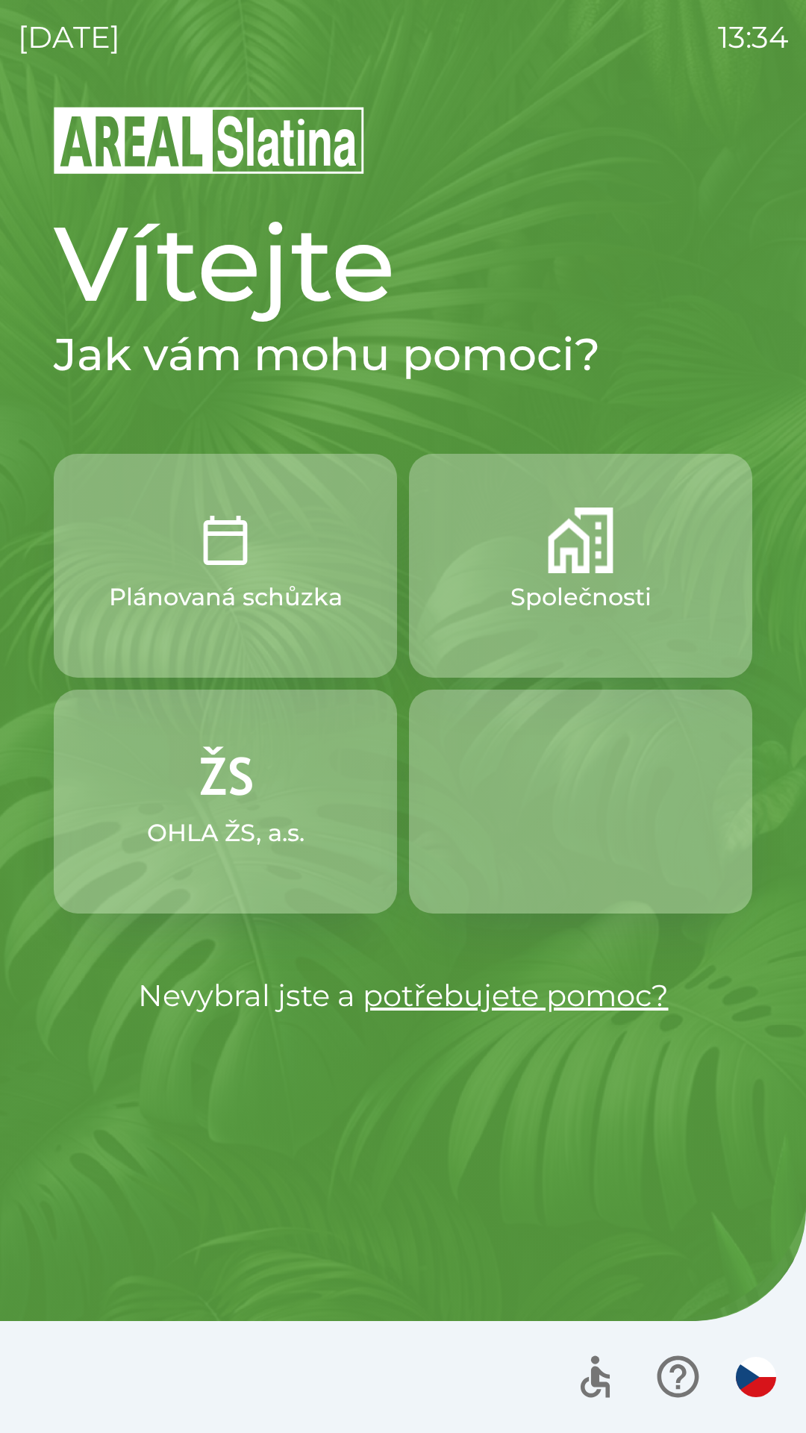
click at [594, 566] on img "button" at bounding box center [581, 541] width 66 height 66
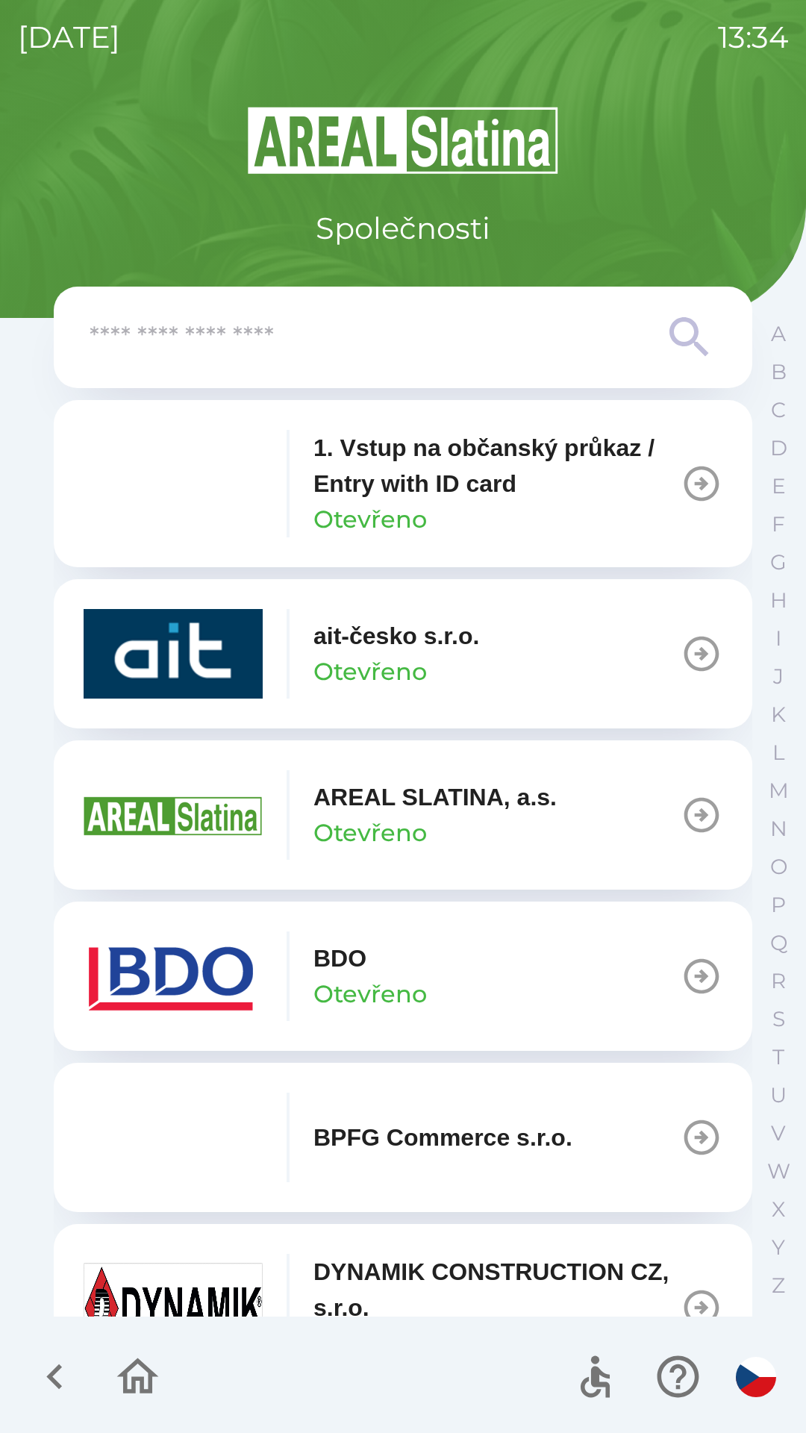
click at [393, 965] on div "BDO Otevřeno" at bounding box center [370, 977] width 113 height 72
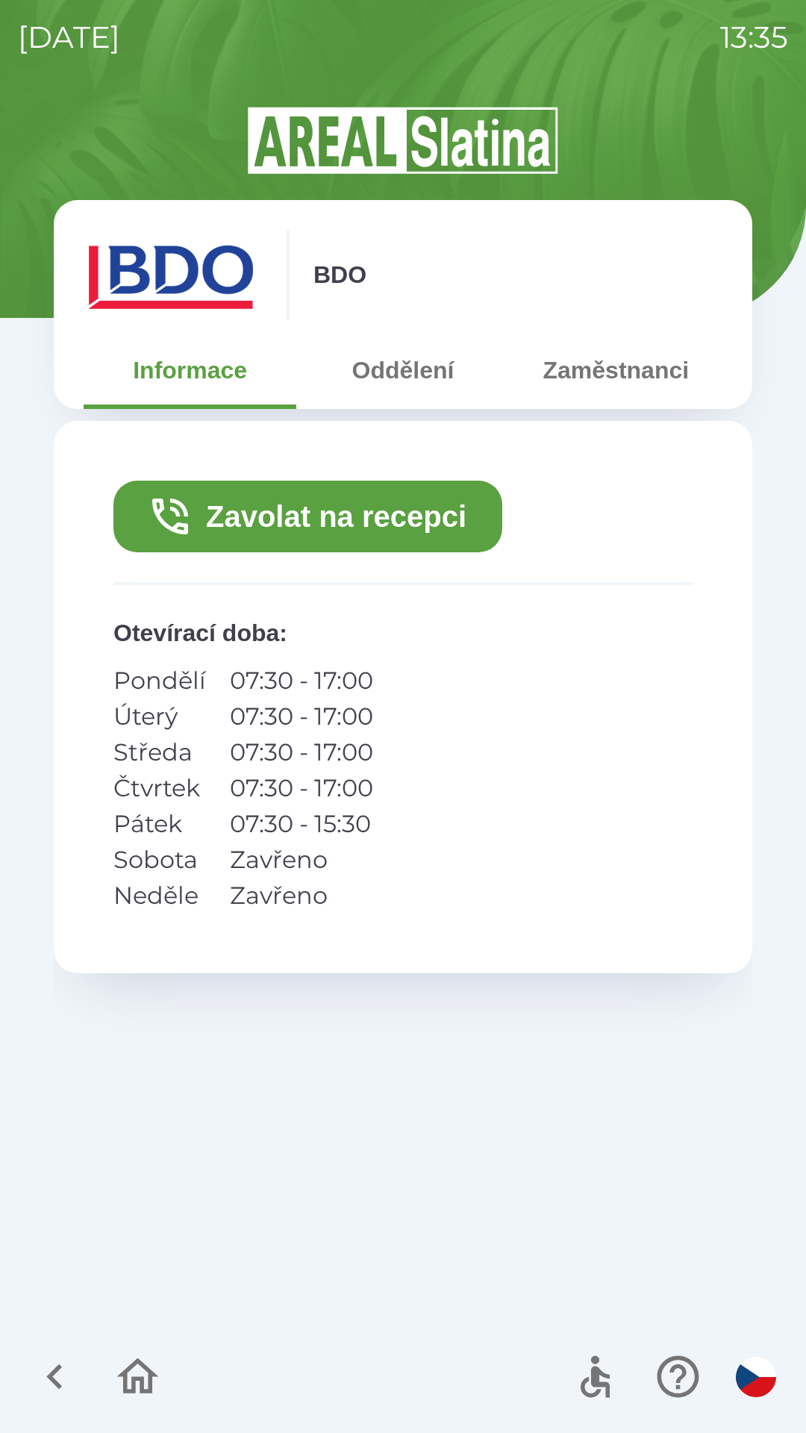
click at [239, 520] on button "Zavolat na recepci" at bounding box center [307, 517] width 389 height 72
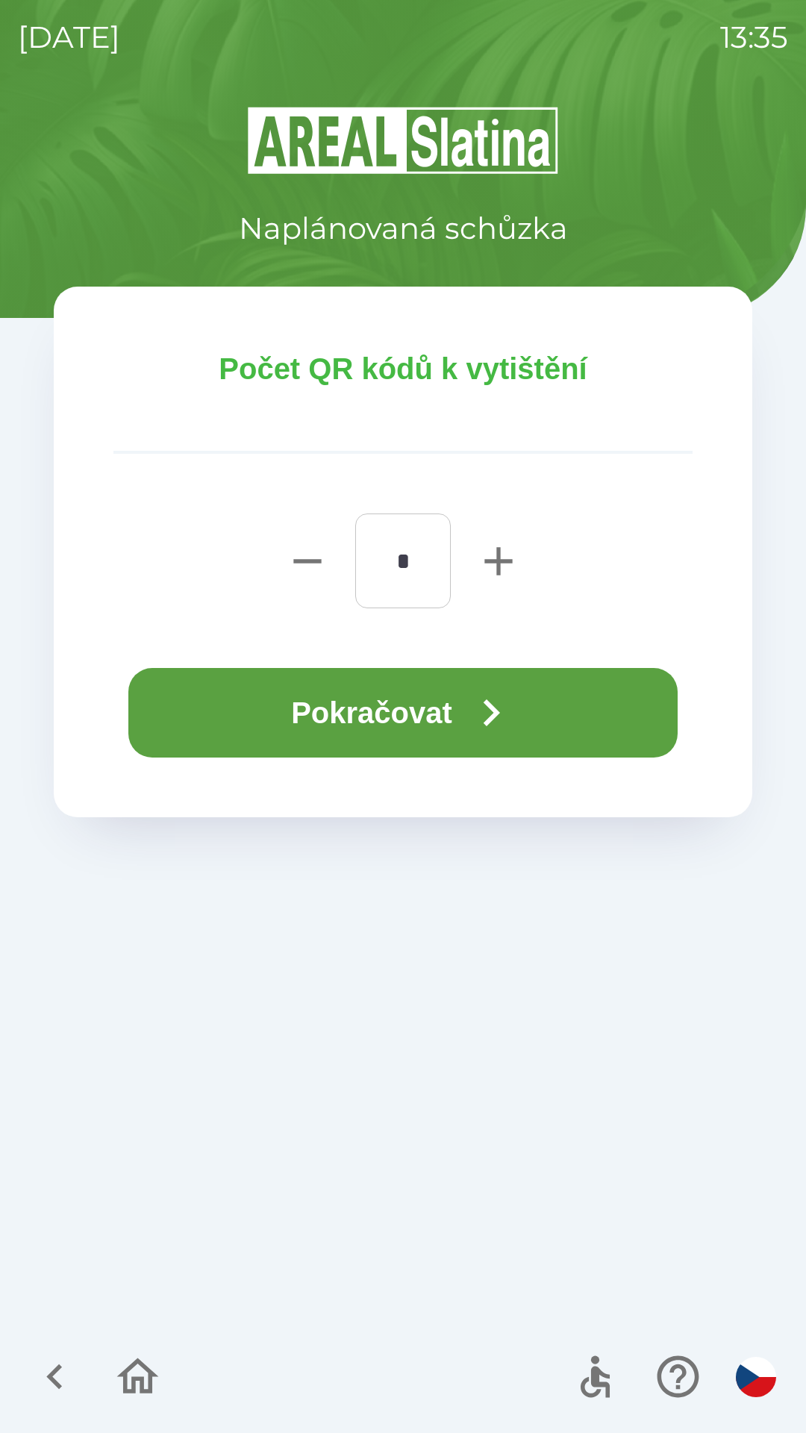
click at [403, 731] on button "Pokračovat" at bounding box center [402, 713] width 549 height 90
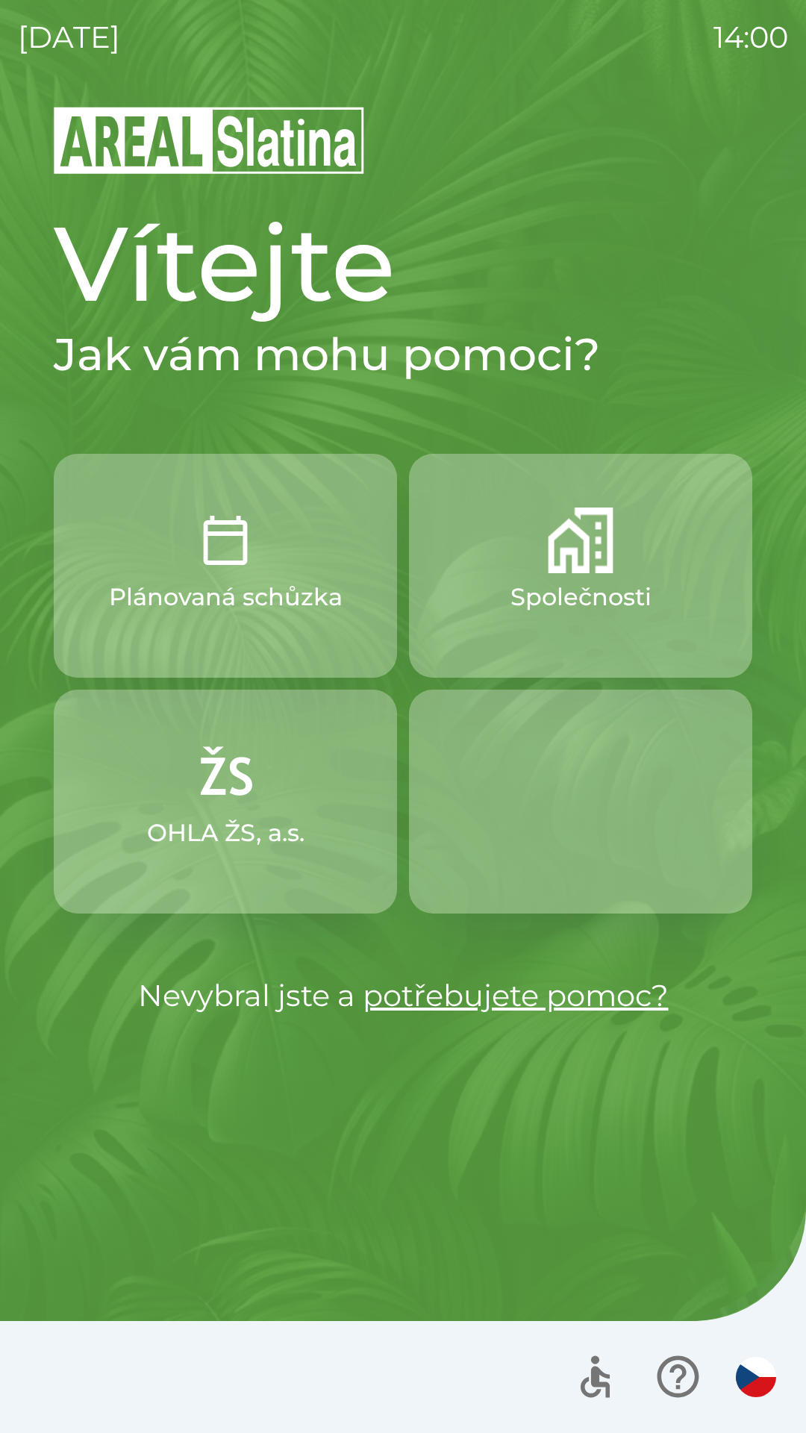
click at [485, 565] on button "Společnosti" at bounding box center [580, 566] width 343 height 224
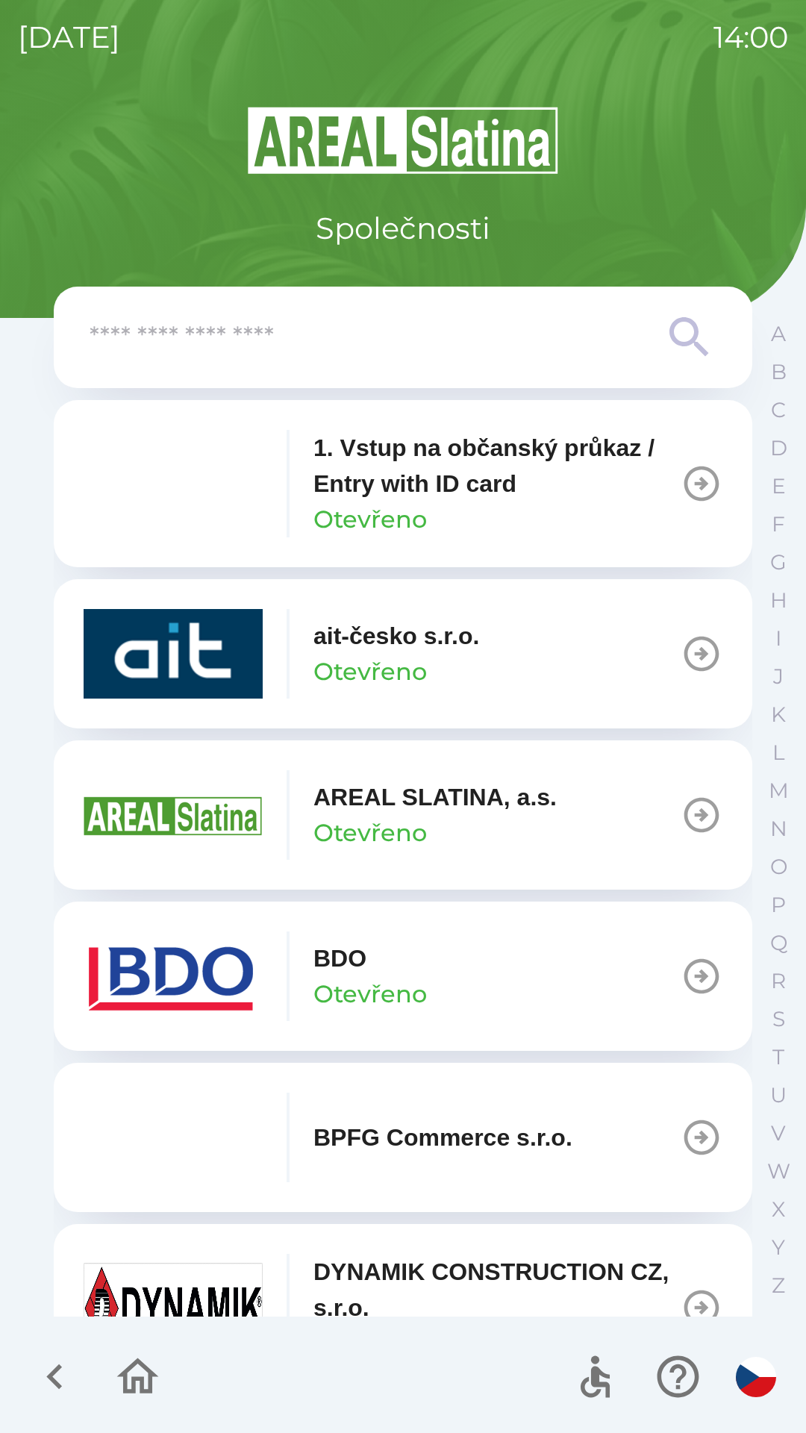
click at [242, 959] on img "button" at bounding box center [173, 977] width 179 height 90
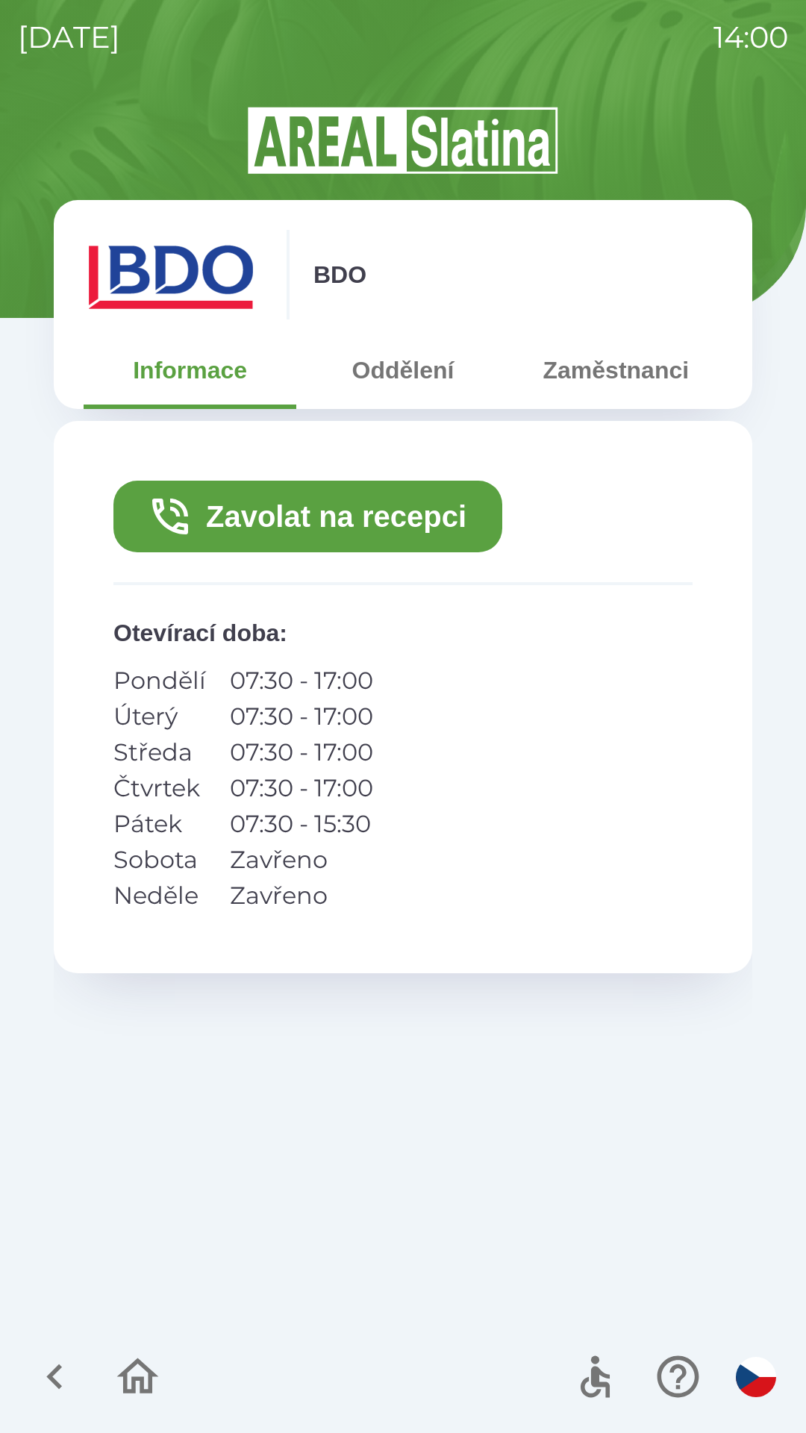
click at [337, 521] on button "Zavolat na recepci" at bounding box center [307, 517] width 389 height 72
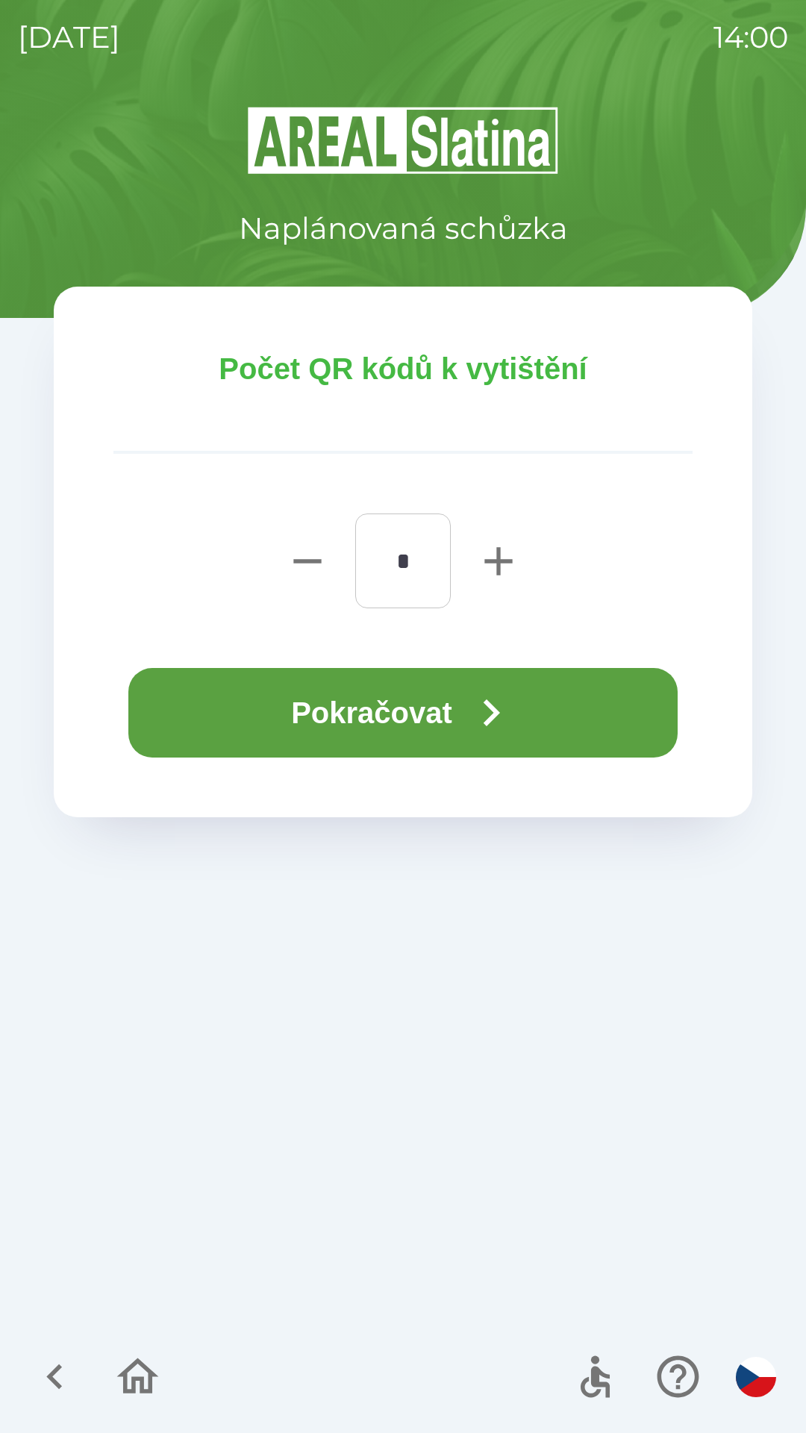
click at [427, 715] on button "Pokračovat" at bounding box center [402, 713] width 549 height 90
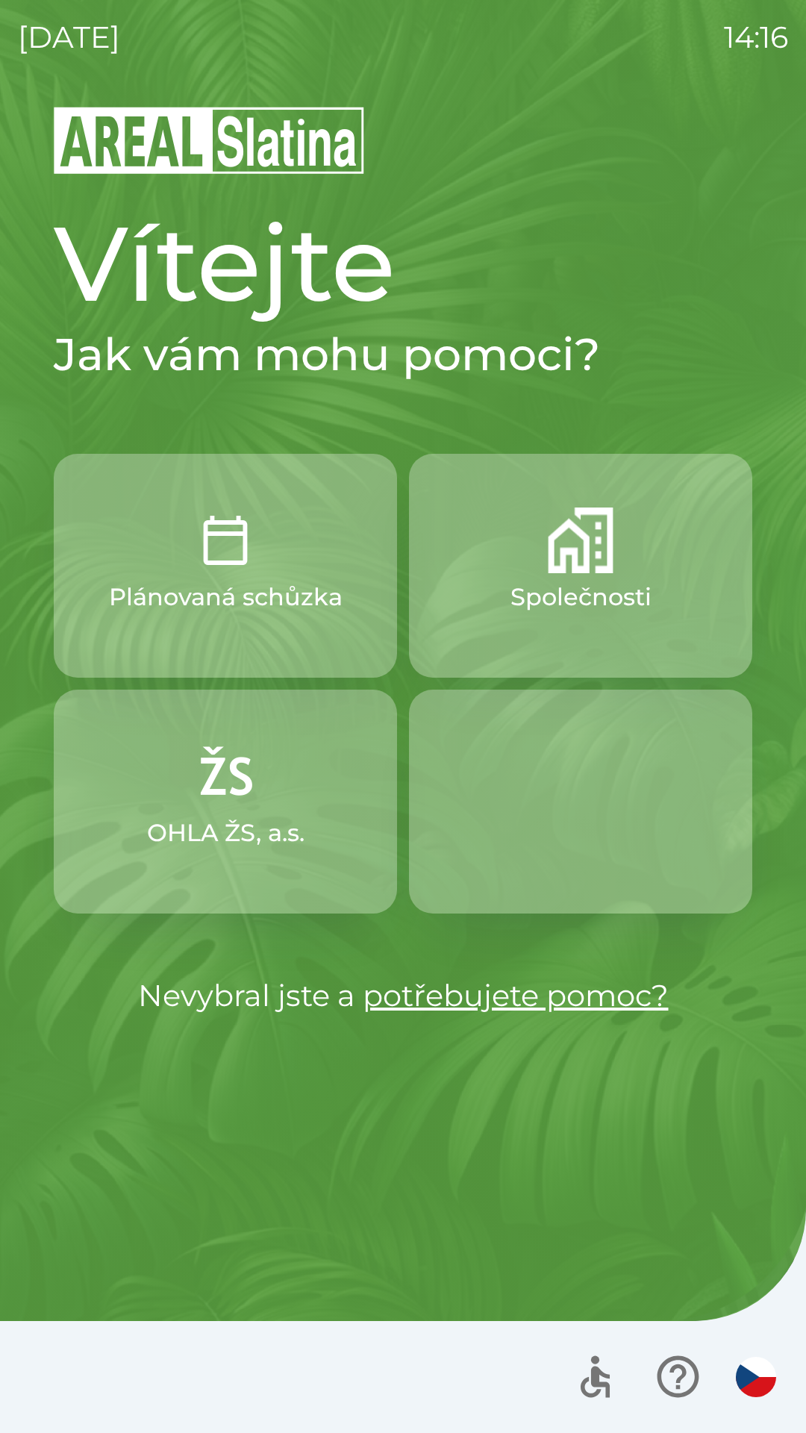
click at [270, 577] on button "Plánovaná schůzka" at bounding box center [225, 566] width 343 height 224
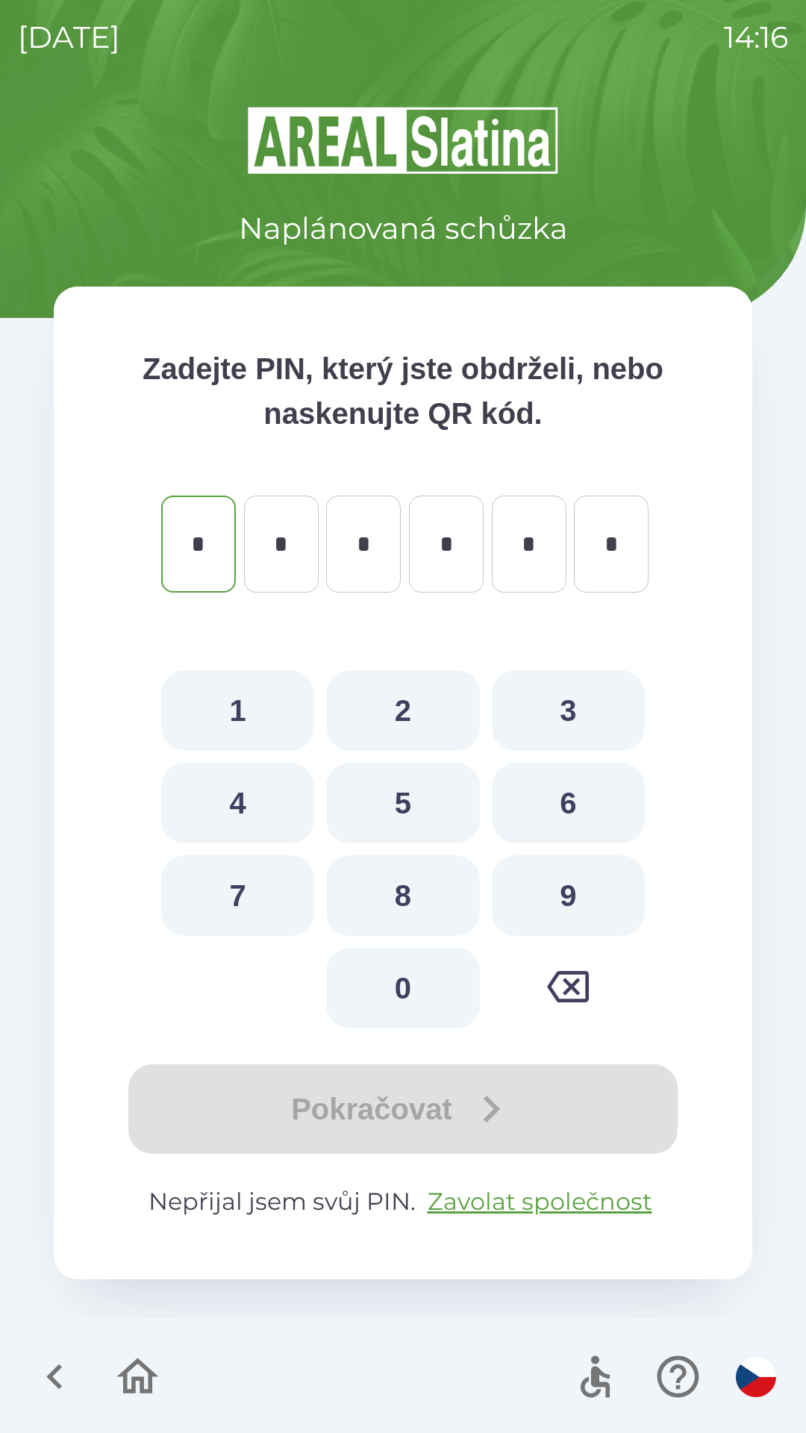
click at [45, 1368] on icon "button" at bounding box center [55, 1377] width 50 height 50
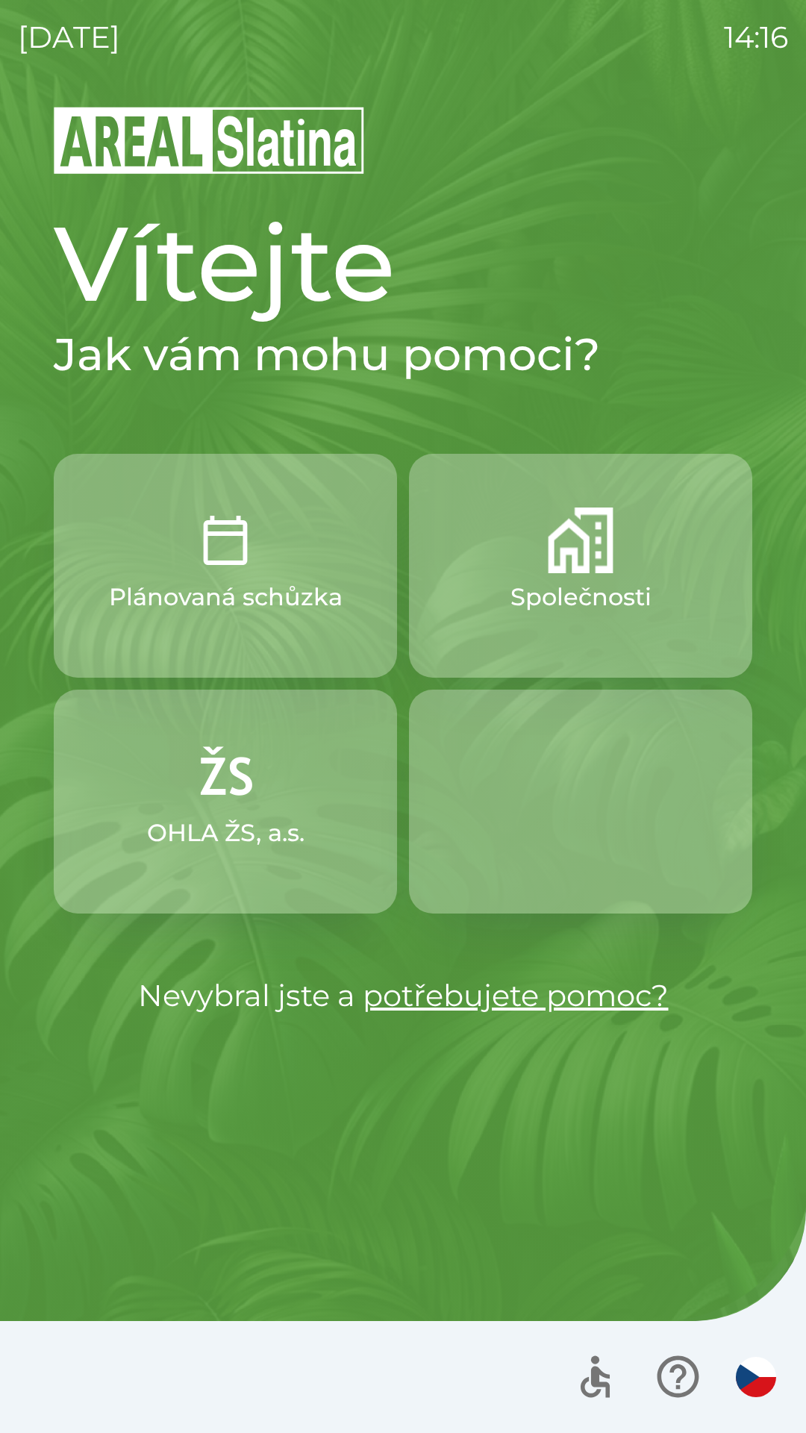
click at [591, 597] on p "Společnosti" at bounding box center [581, 597] width 141 height 36
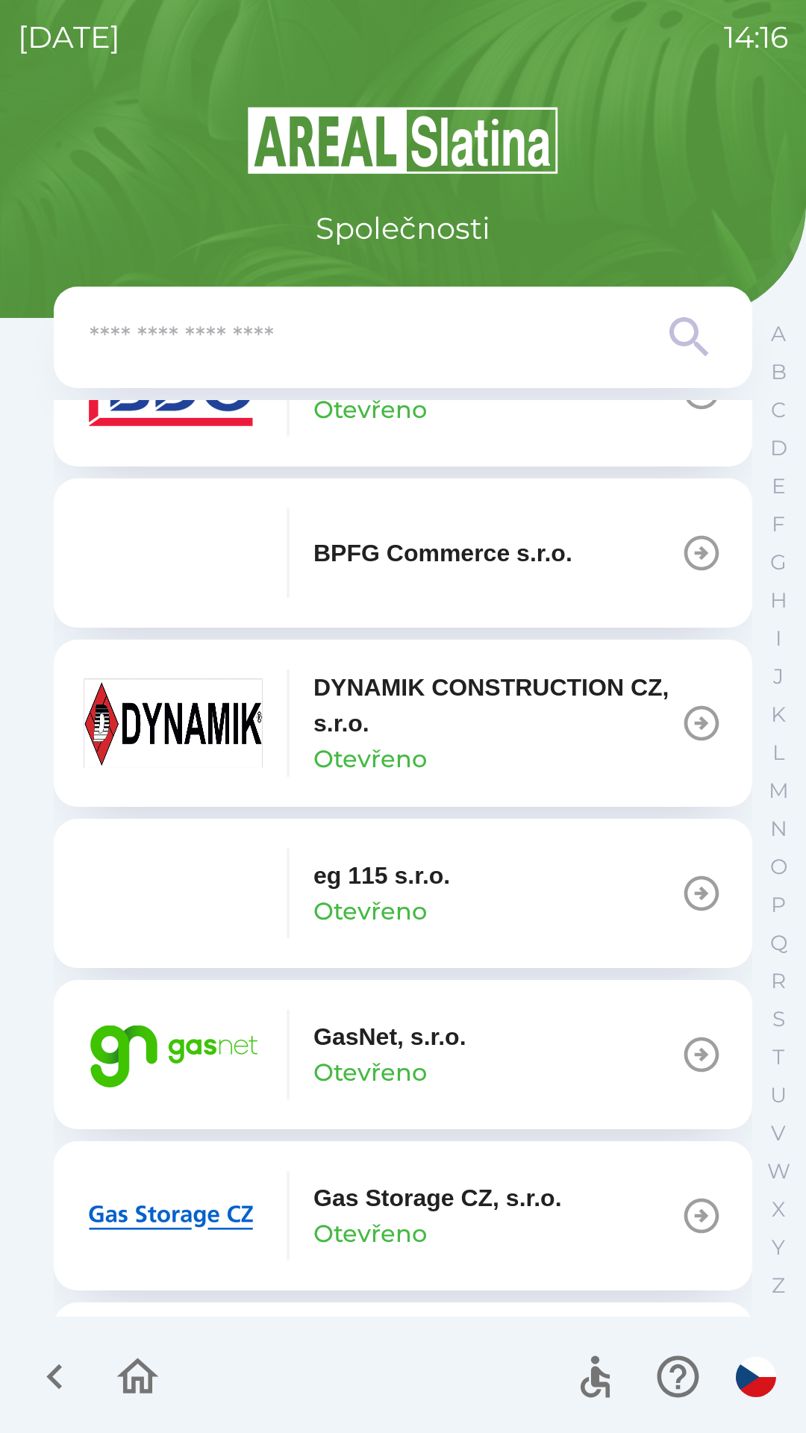
scroll to position [585, 0]
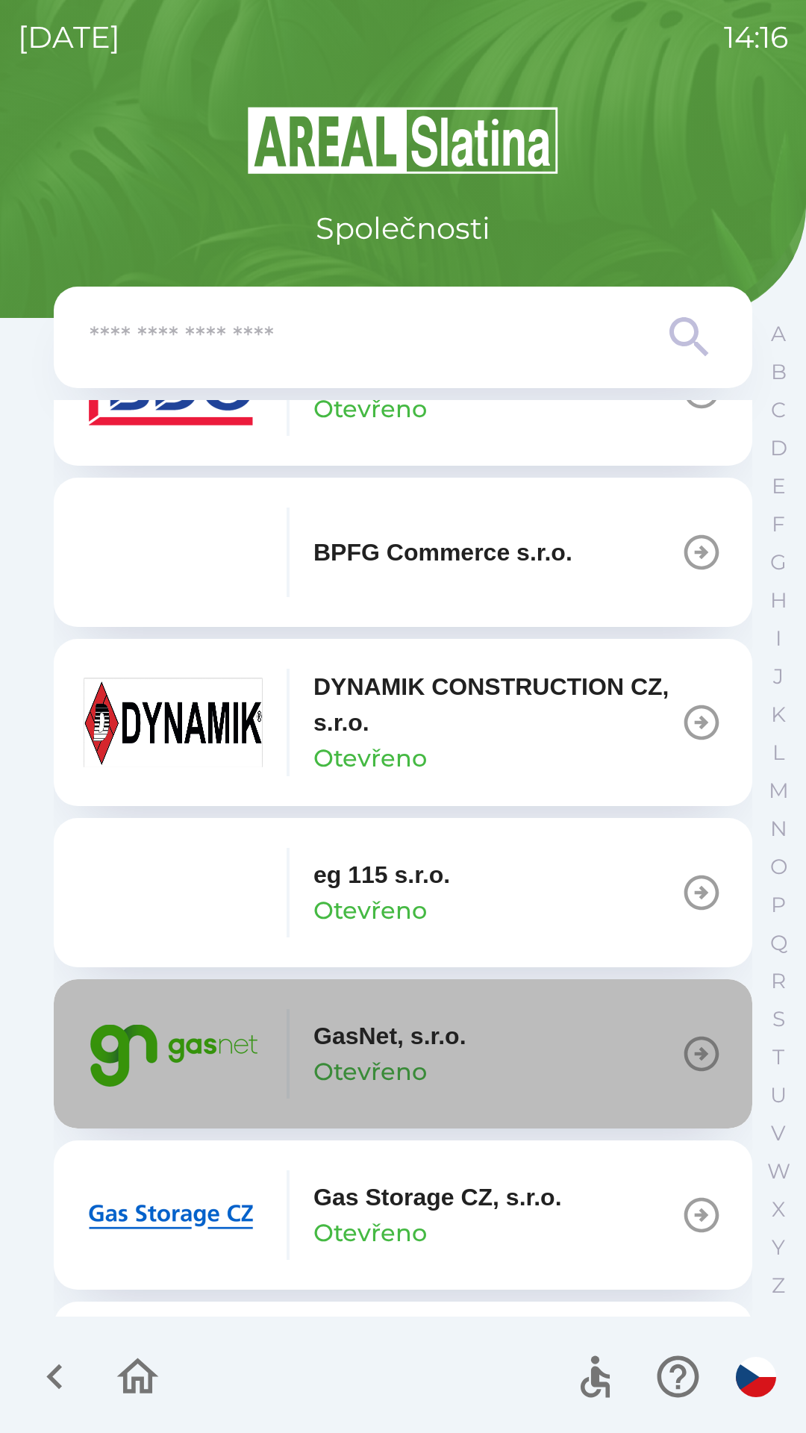
click at [412, 1056] on p "Otevřeno" at bounding box center [370, 1072] width 113 height 36
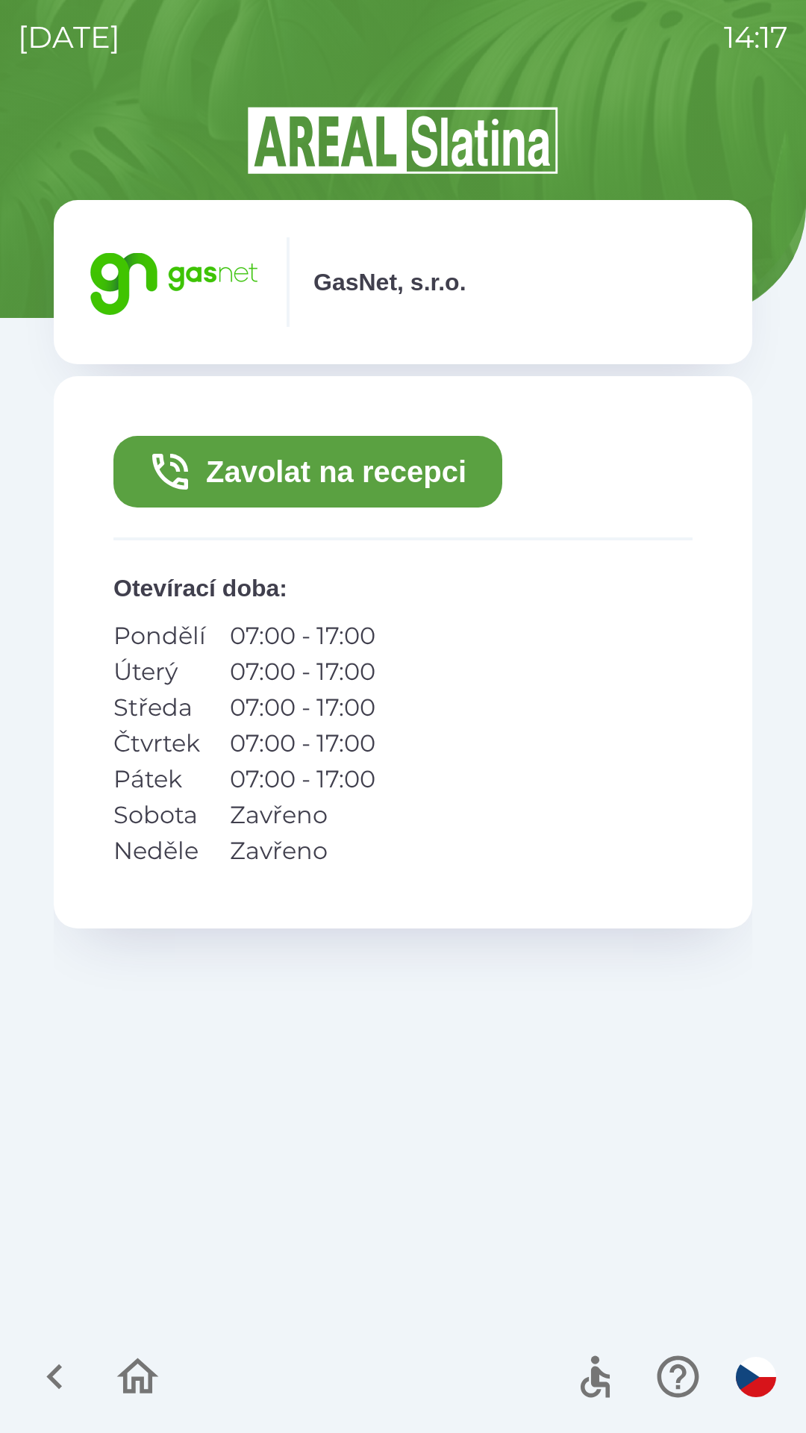
click at [134, 704] on p "Středa" at bounding box center [159, 708] width 93 height 36
click at [258, 711] on p "07:00 - 17:00" at bounding box center [303, 708] width 146 height 36
click at [426, 299] on p "GasNet, s.r.o." at bounding box center [390, 282] width 153 height 36
click at [137, 1360] on icon "button" at bounding box center [138, 1377] width 42 height 36
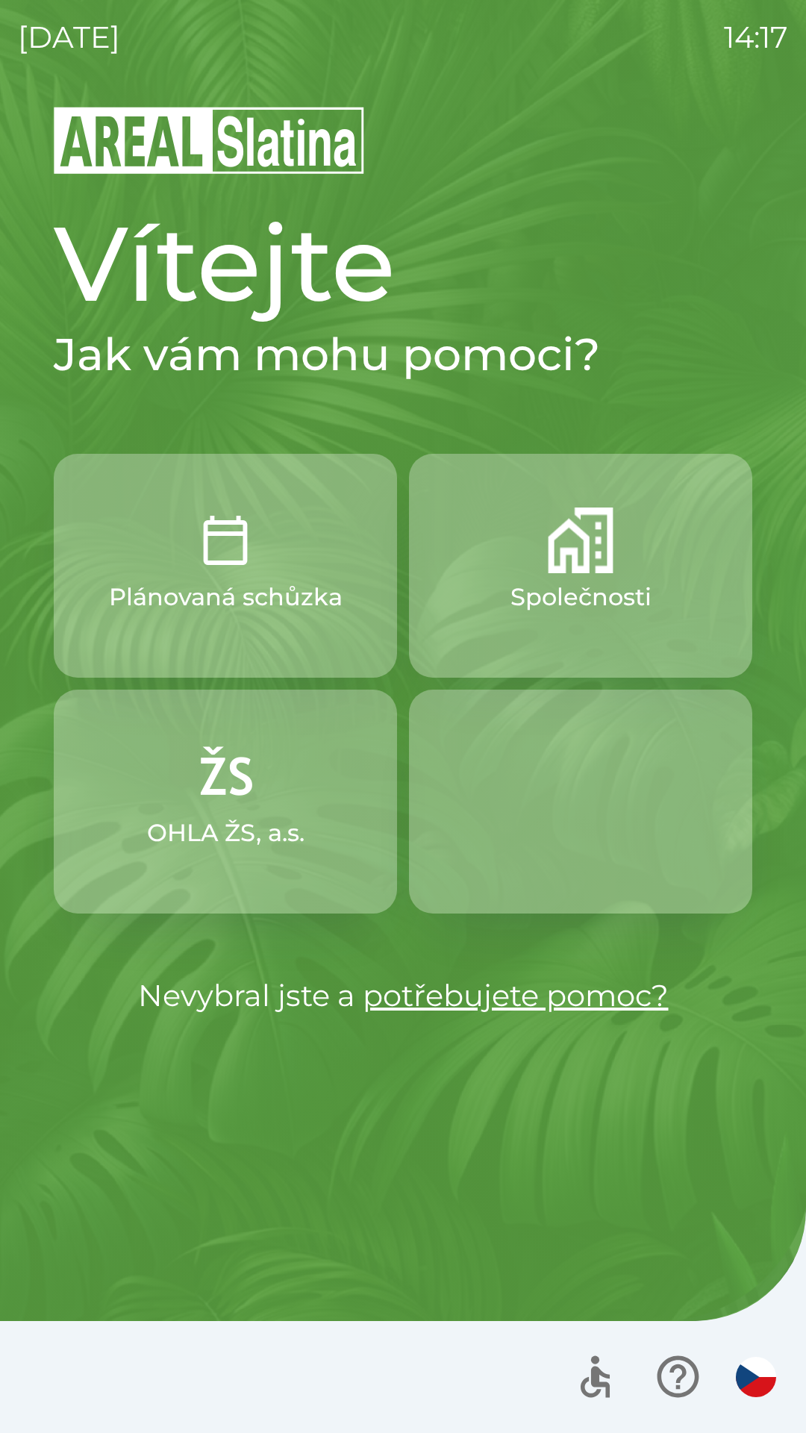
click at [261, 561] on button "Plánovaná schůzka" at bounding box center [225, 566] width 343 height 224
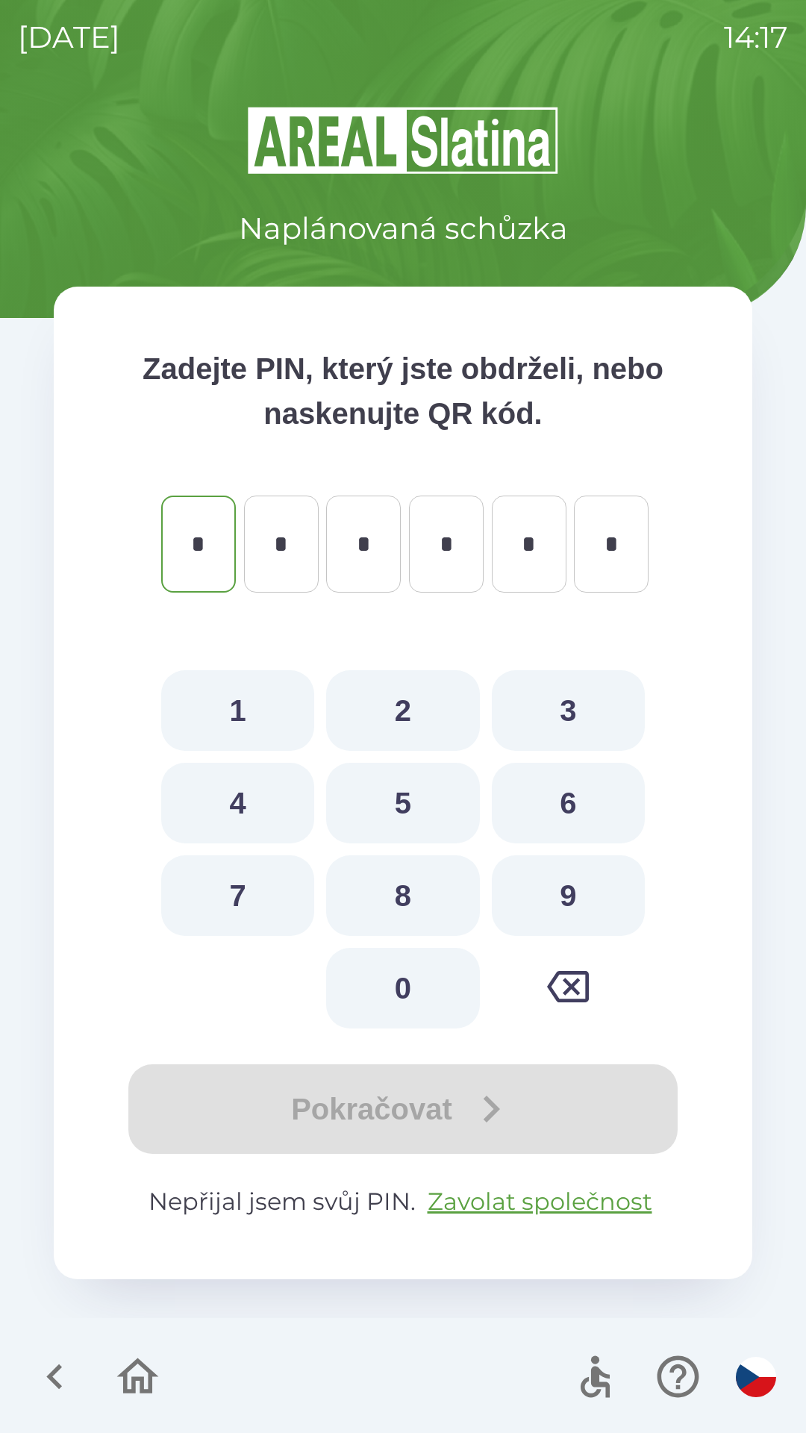
click at [44, 1371] on icon "button" at bounding box center [55, 1377] width 50 height 50
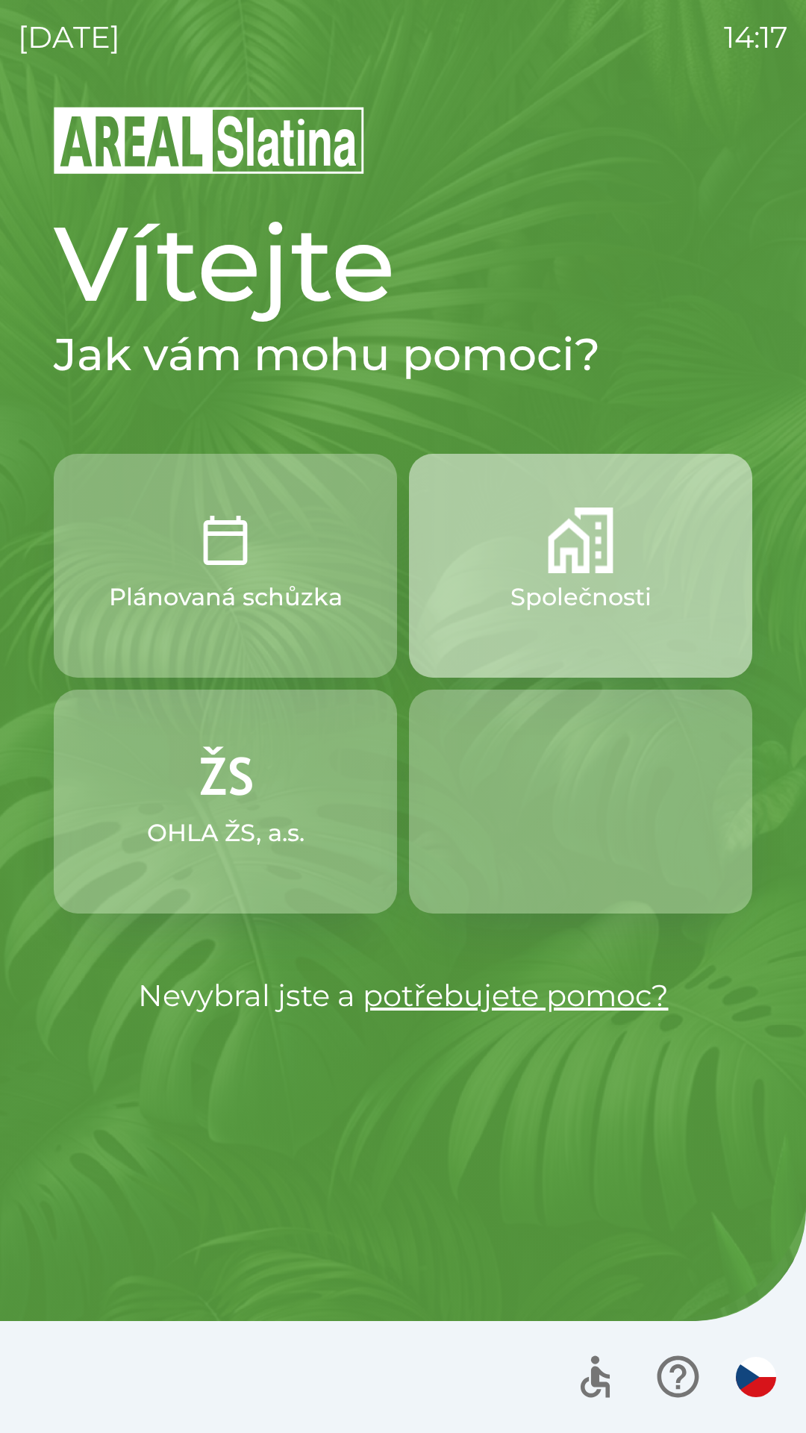
click at [571, 566] on img "button" at bounding box center [581, 541] width 66 height 66
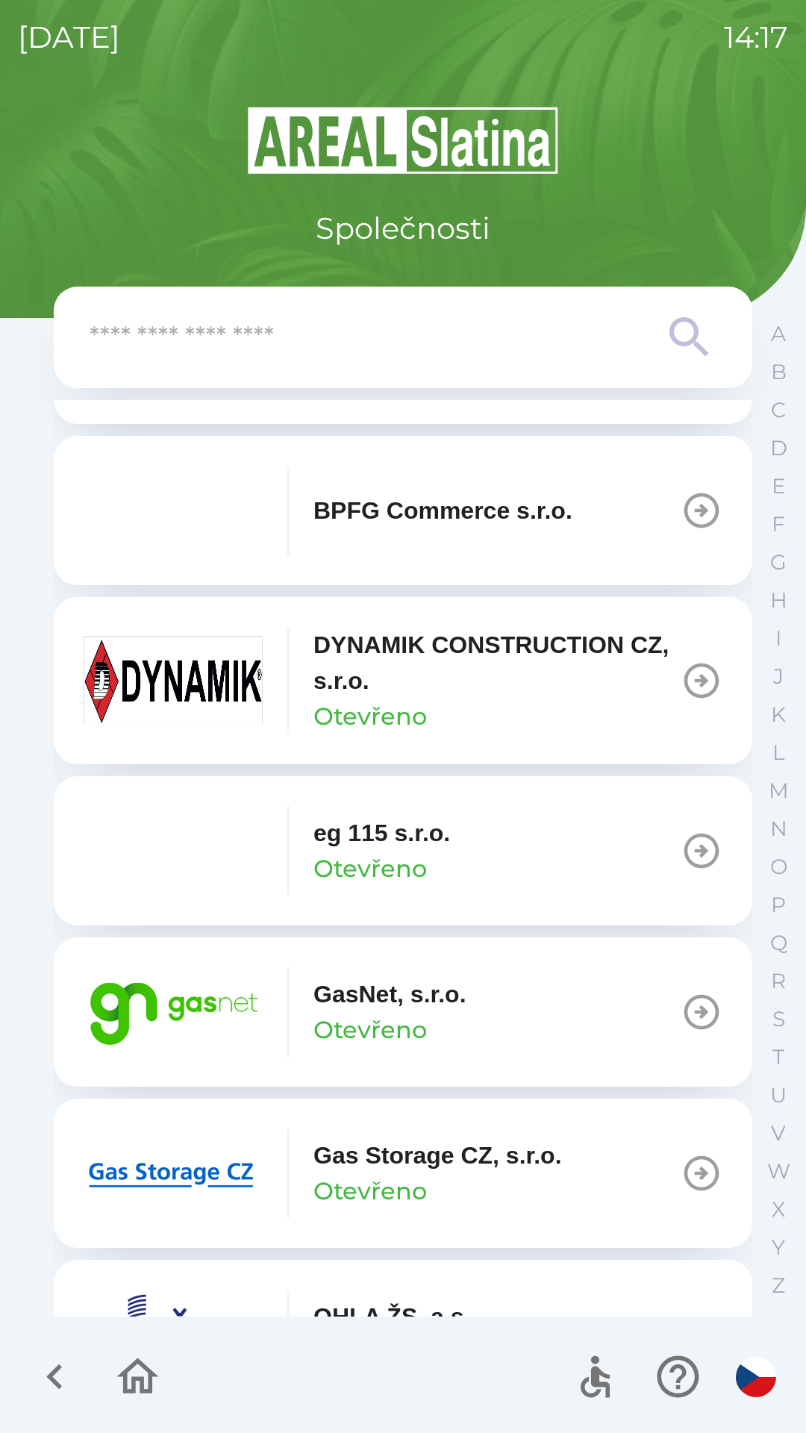
scroll to position [638, 0]
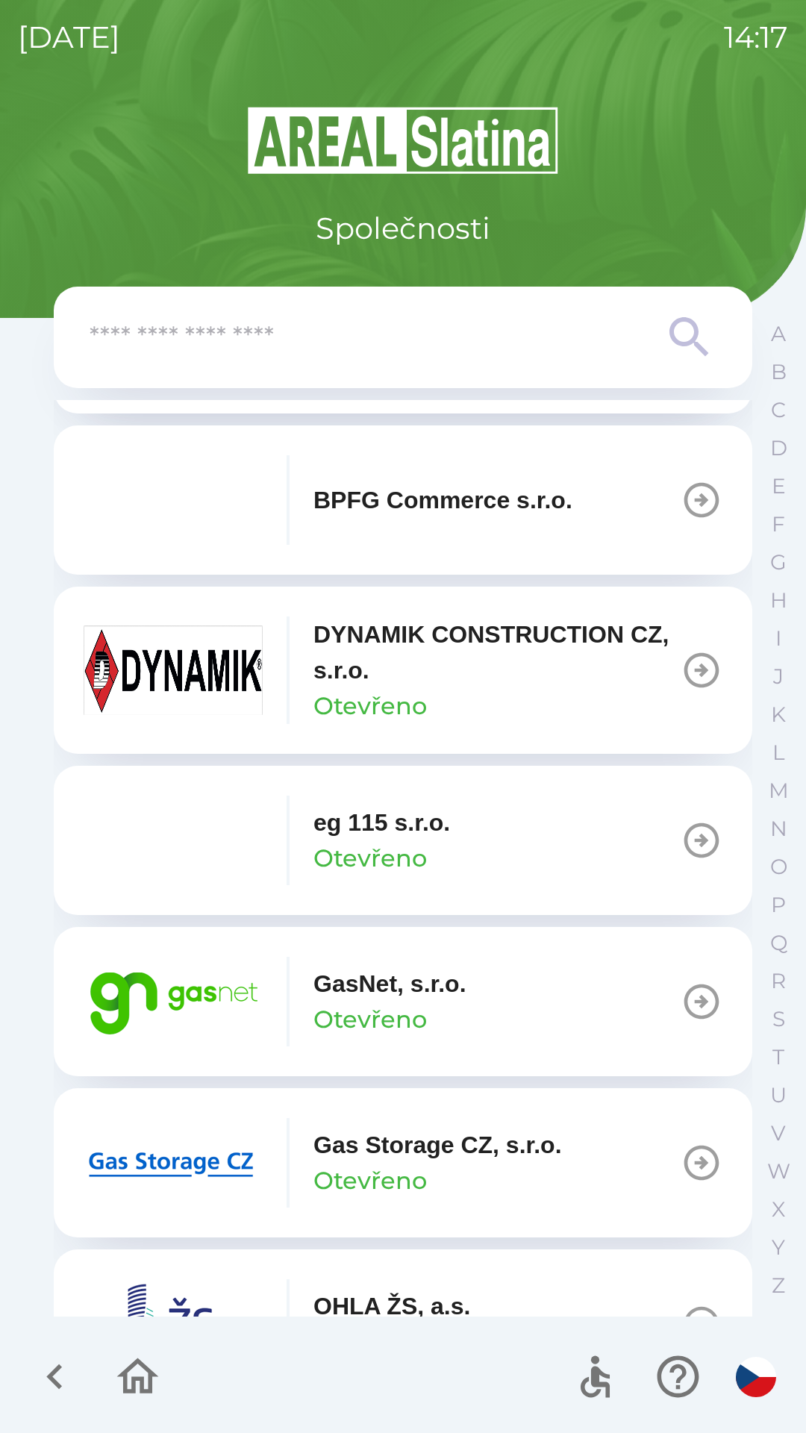
click at [683, 1004] on icon "button" at bounding box center [702, 1002] width 42 height 42
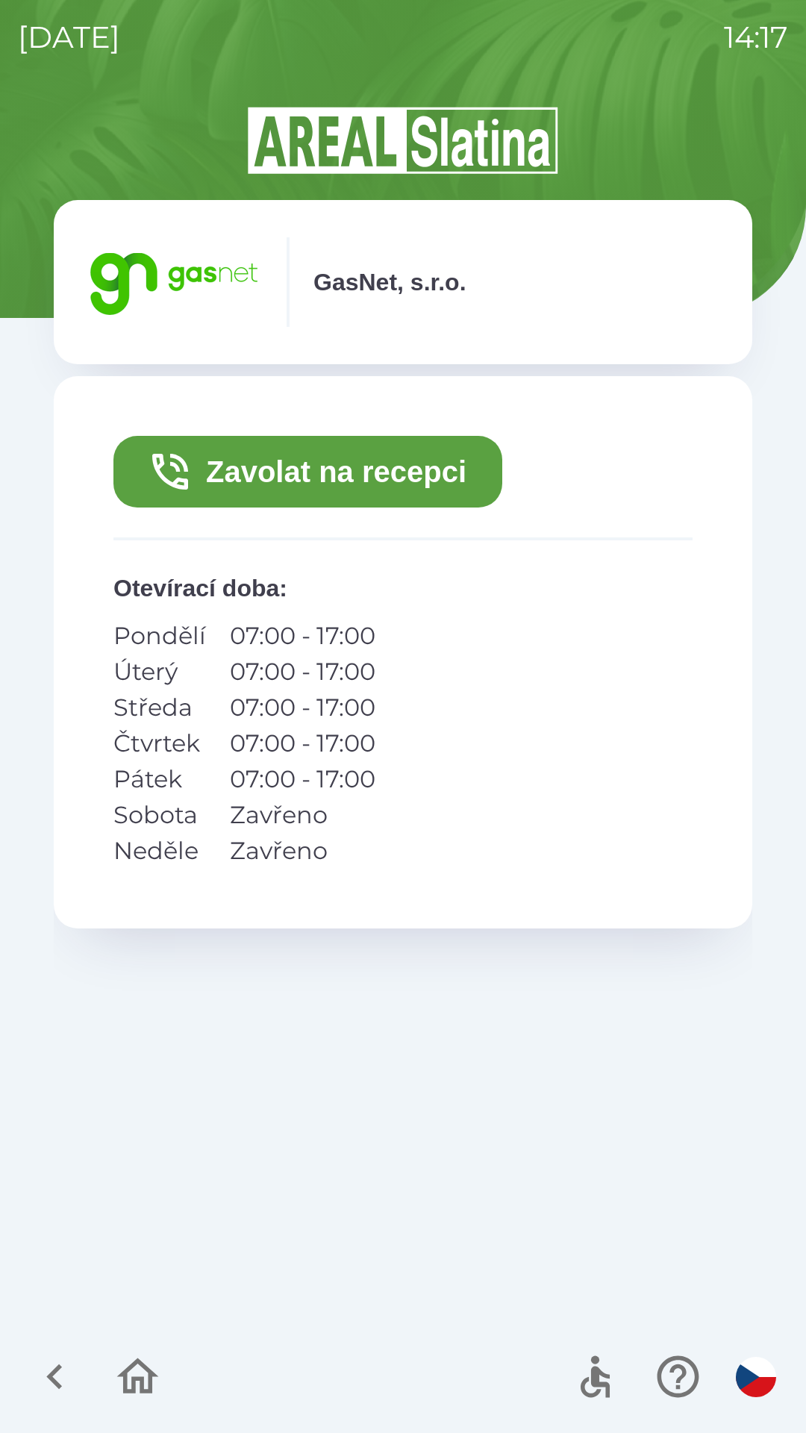
click at [440, 474] on button "Zavolat na recepci" at bounding box center [307, 472] width 389 height 72
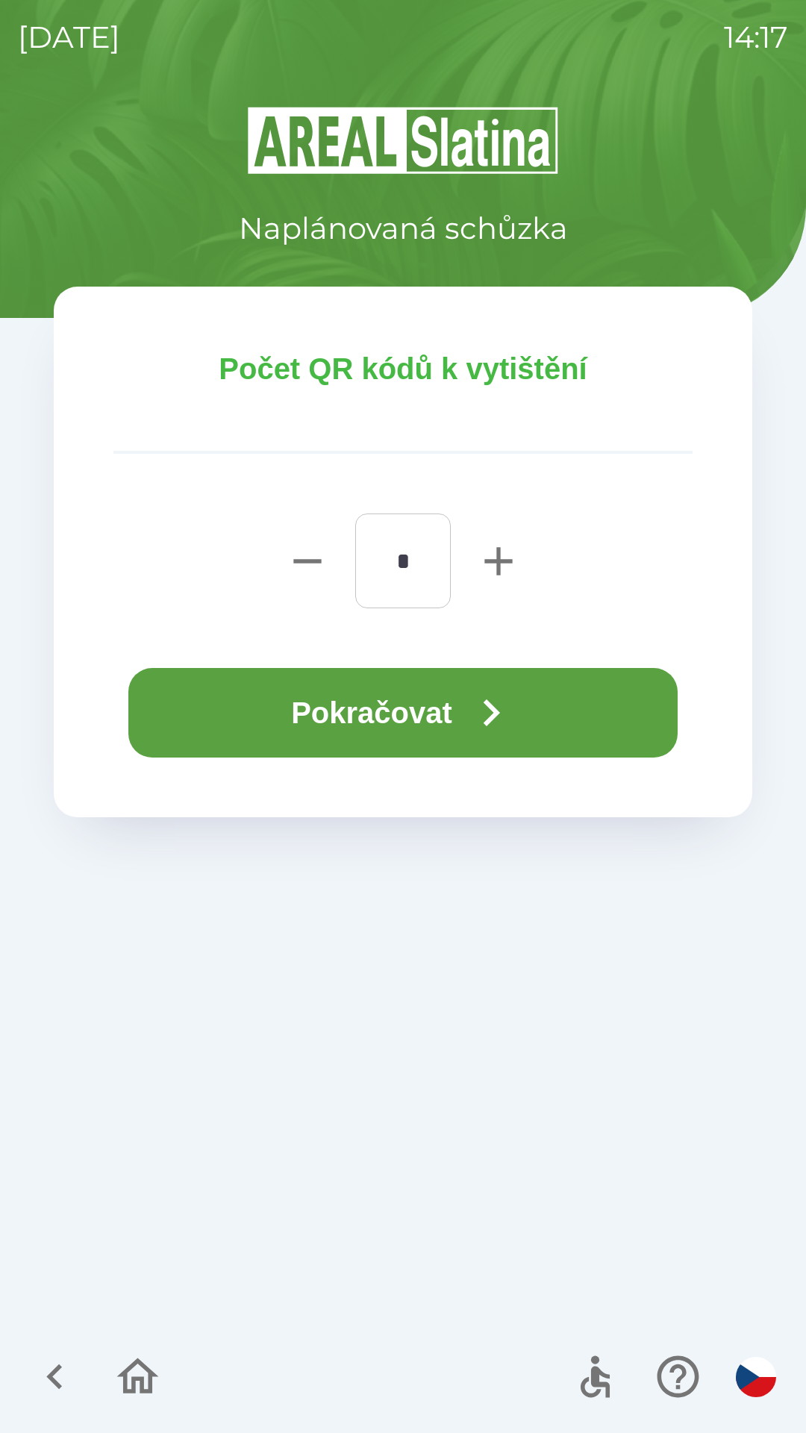
click at [504, 558] on icon "button" at bounding box center [499, 562] width 48 height 48
click at [499, 567] on icon "button" at bounding box center [499, 561] width 28 height 28
click at [499, 561] on icon "button" at bounding box center [499, 561] width 28 height 28
type input "*"
click at [443, 711] on button "Pokračovat" at bounding box center [402, 713] width 549 height 90
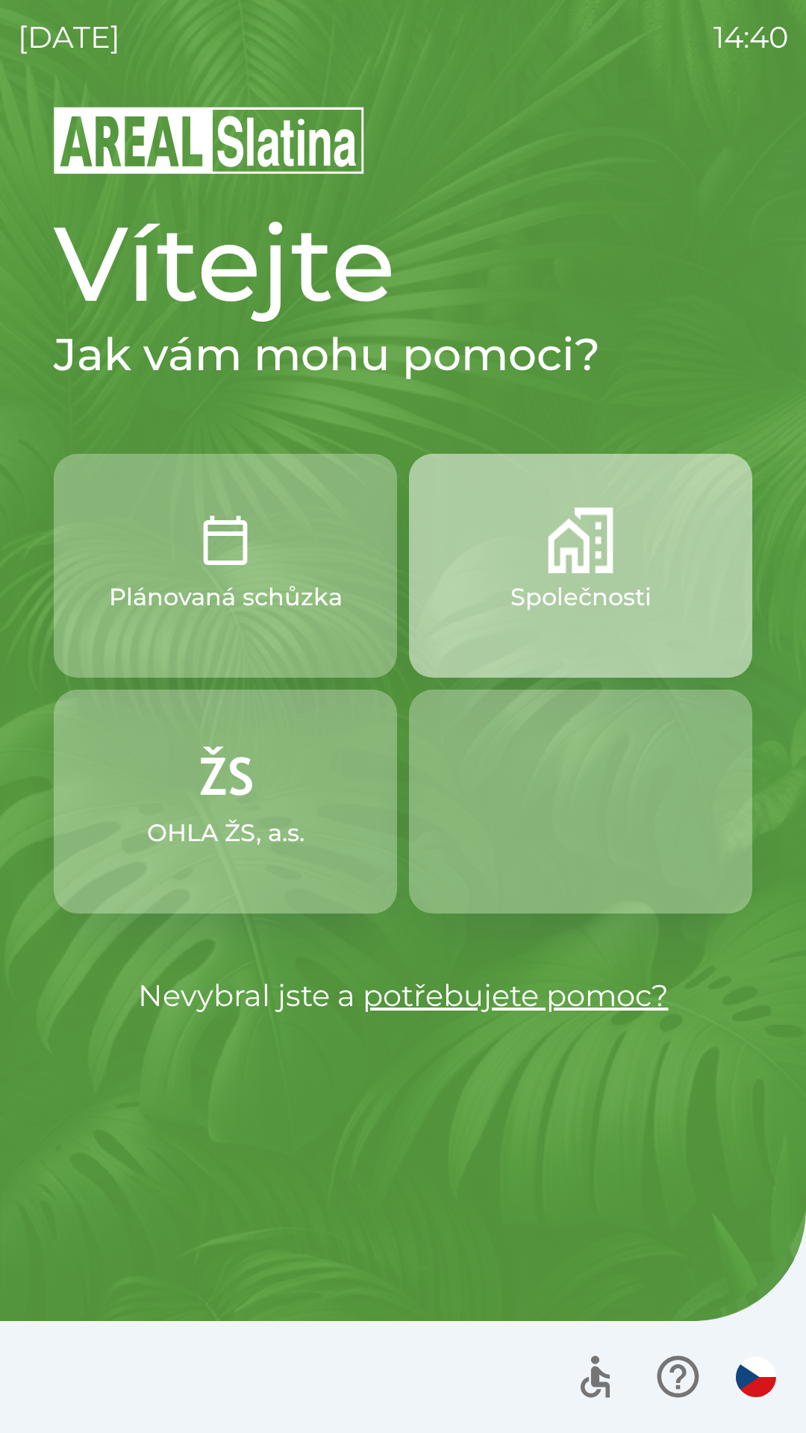
click at [590, 523] on img "button" at bounding box center [581, 541] width 66 height 66
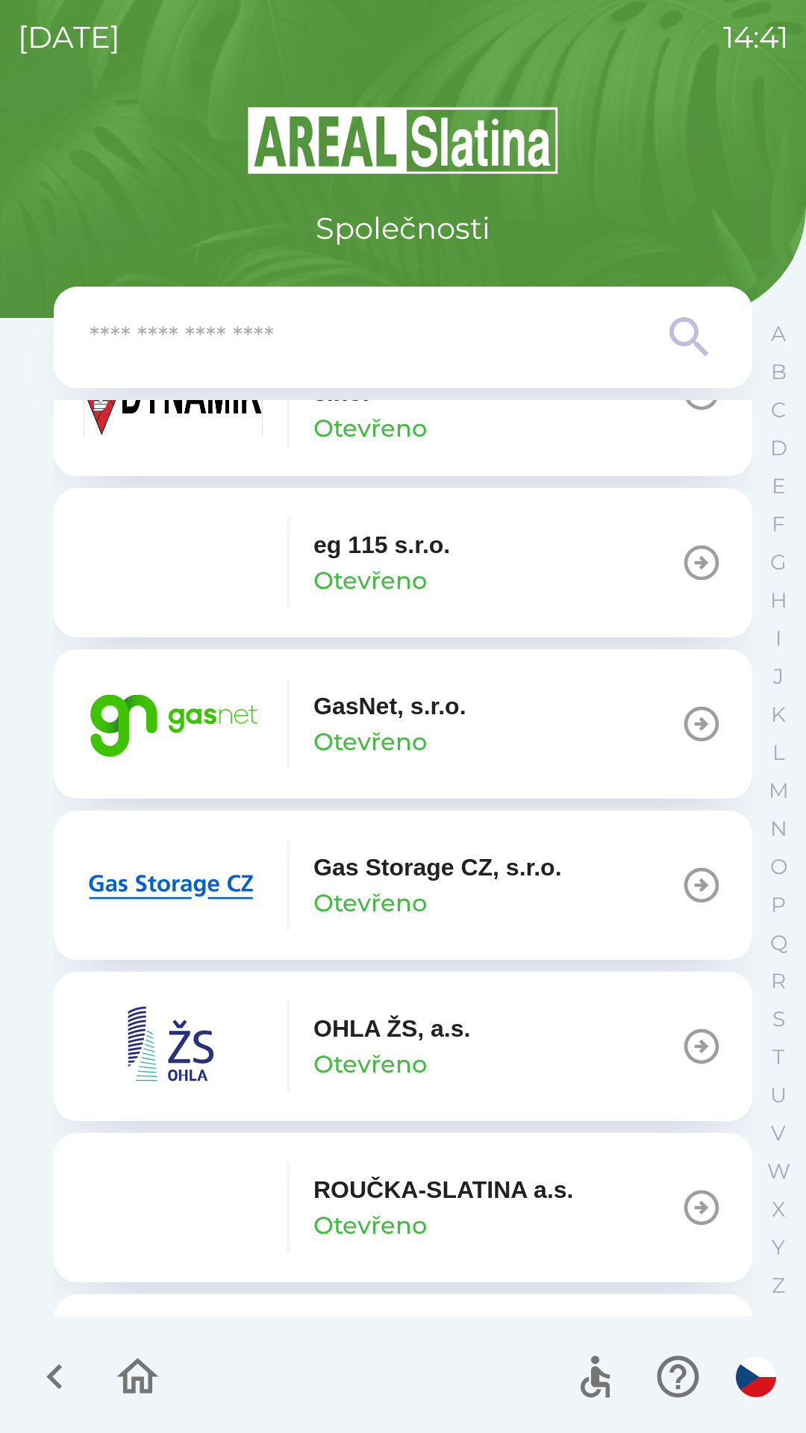
scroll to position [900, 0]
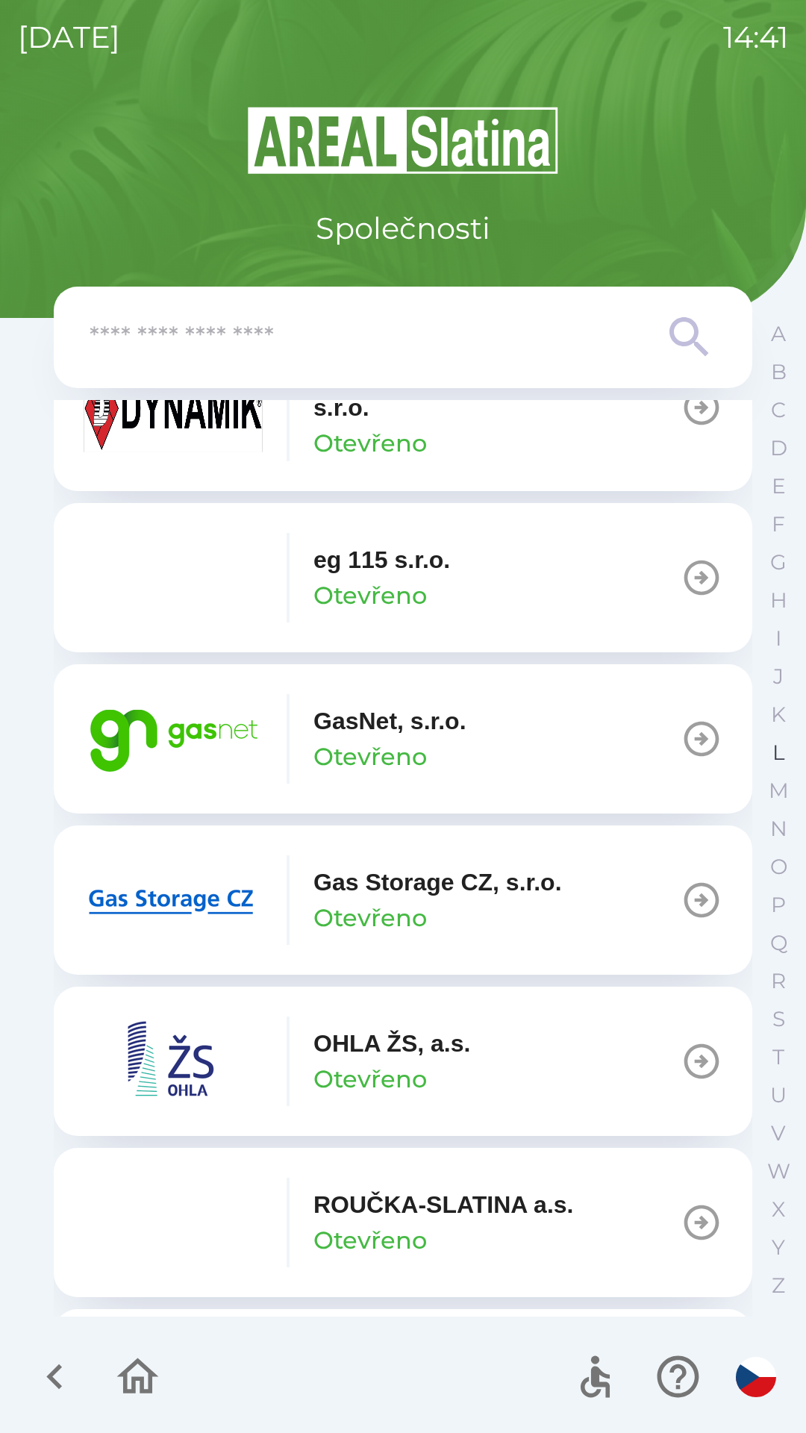
click at [776, 750] on p "L" at bounding box center [779, 753] width 12 height 26
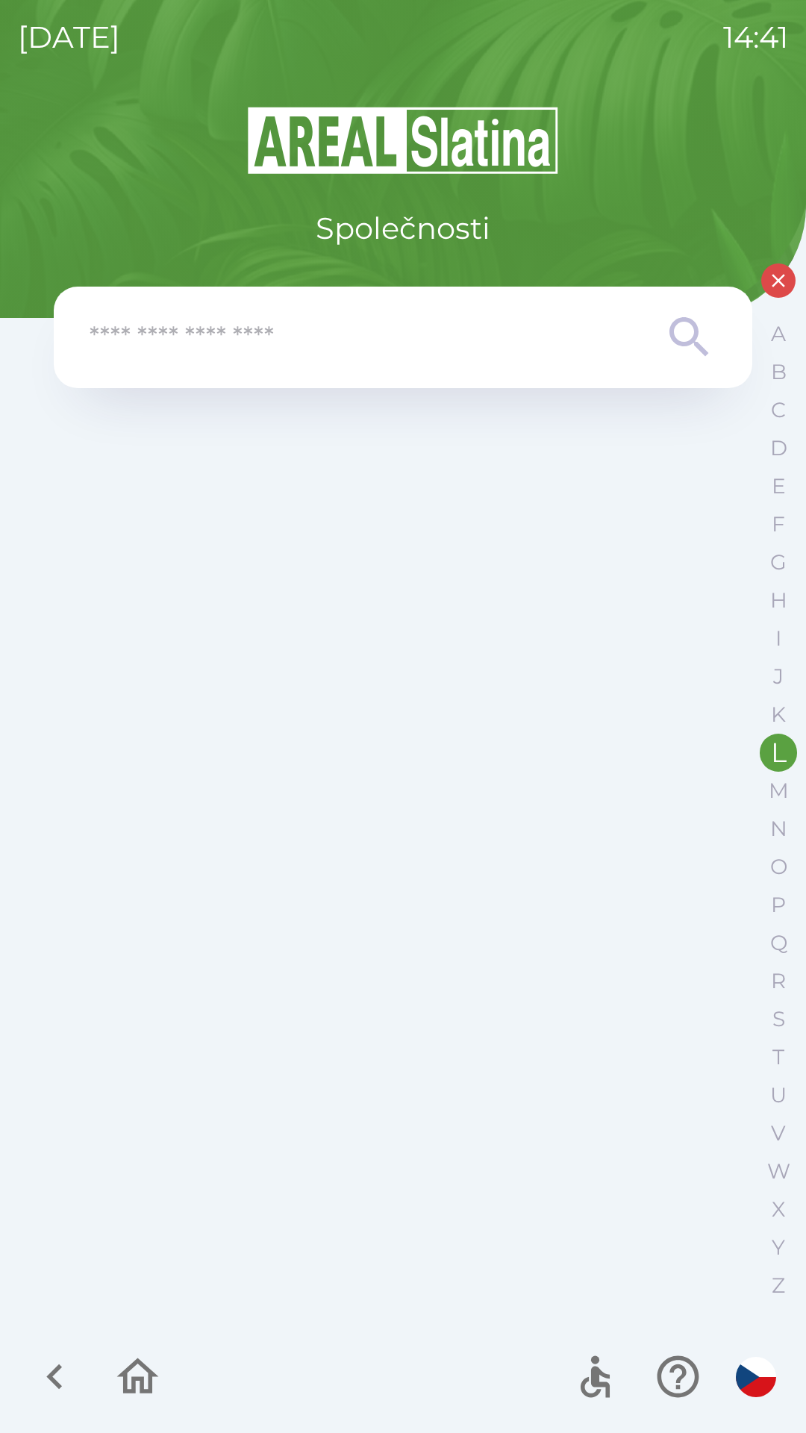
scroll to position [0, 0]
click at [427, 325] on input "text" at bounding box center [373, 337] width 567 height 41
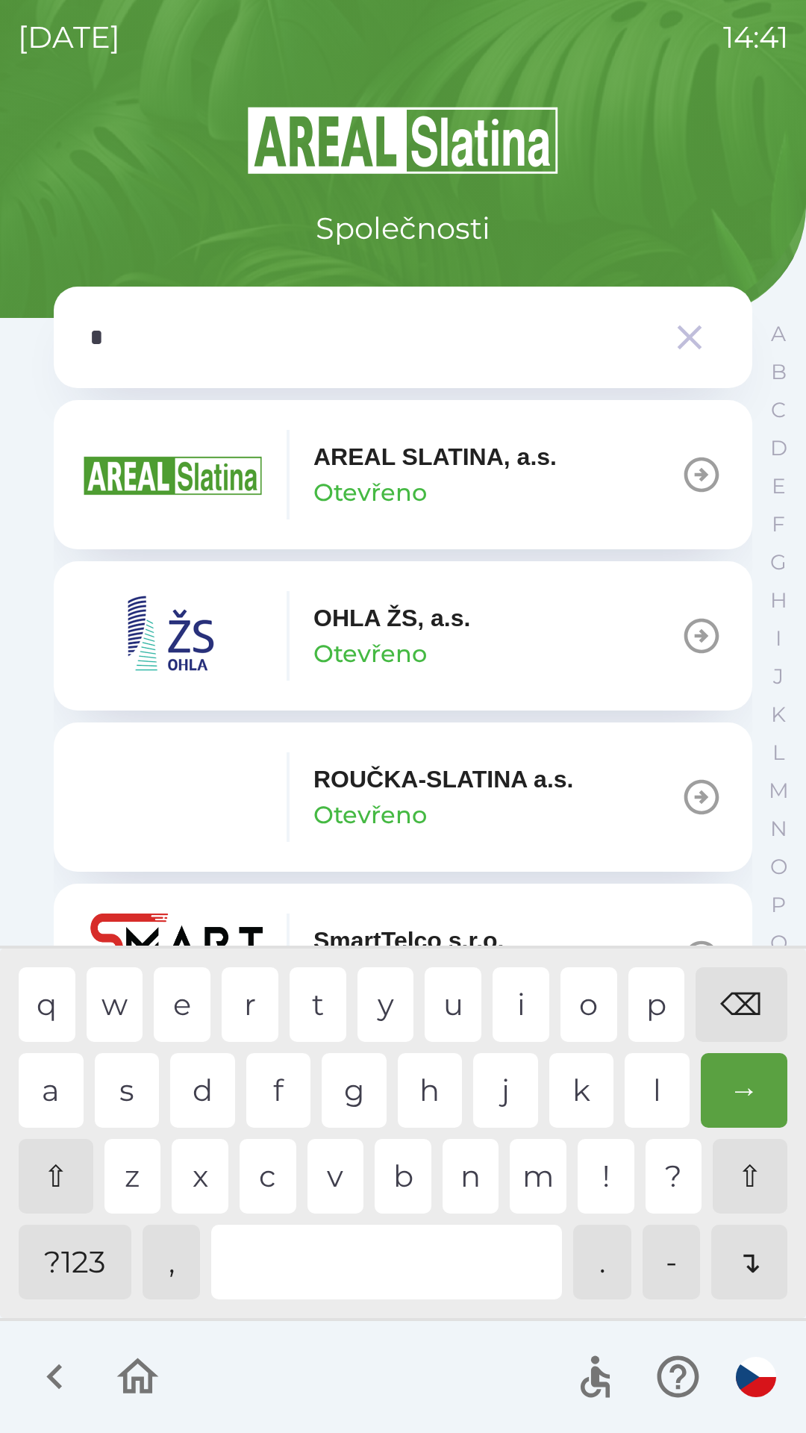
click at [638, 1092] on div "l" at bounding box center [657, 1090] width 65 height 75
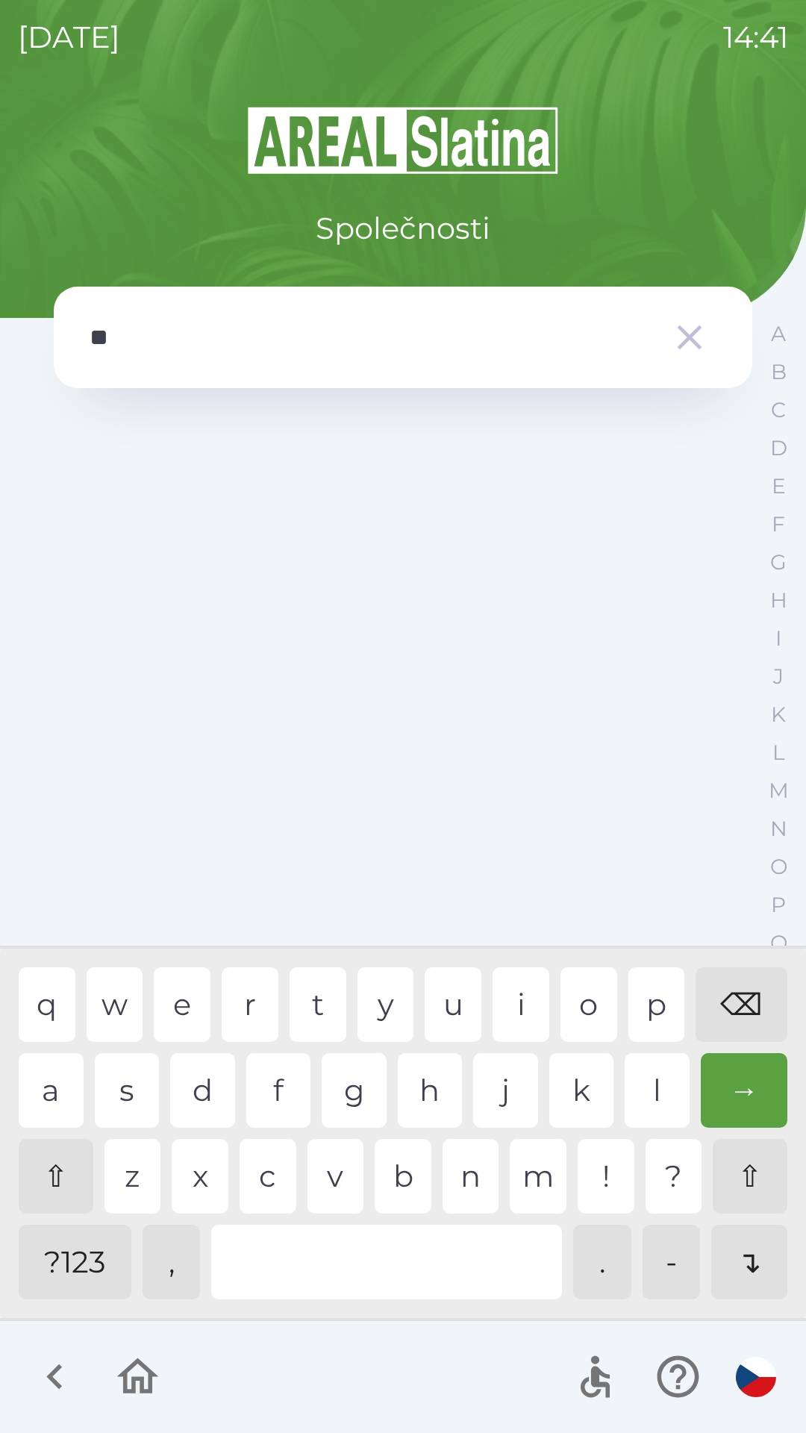
type input "*"
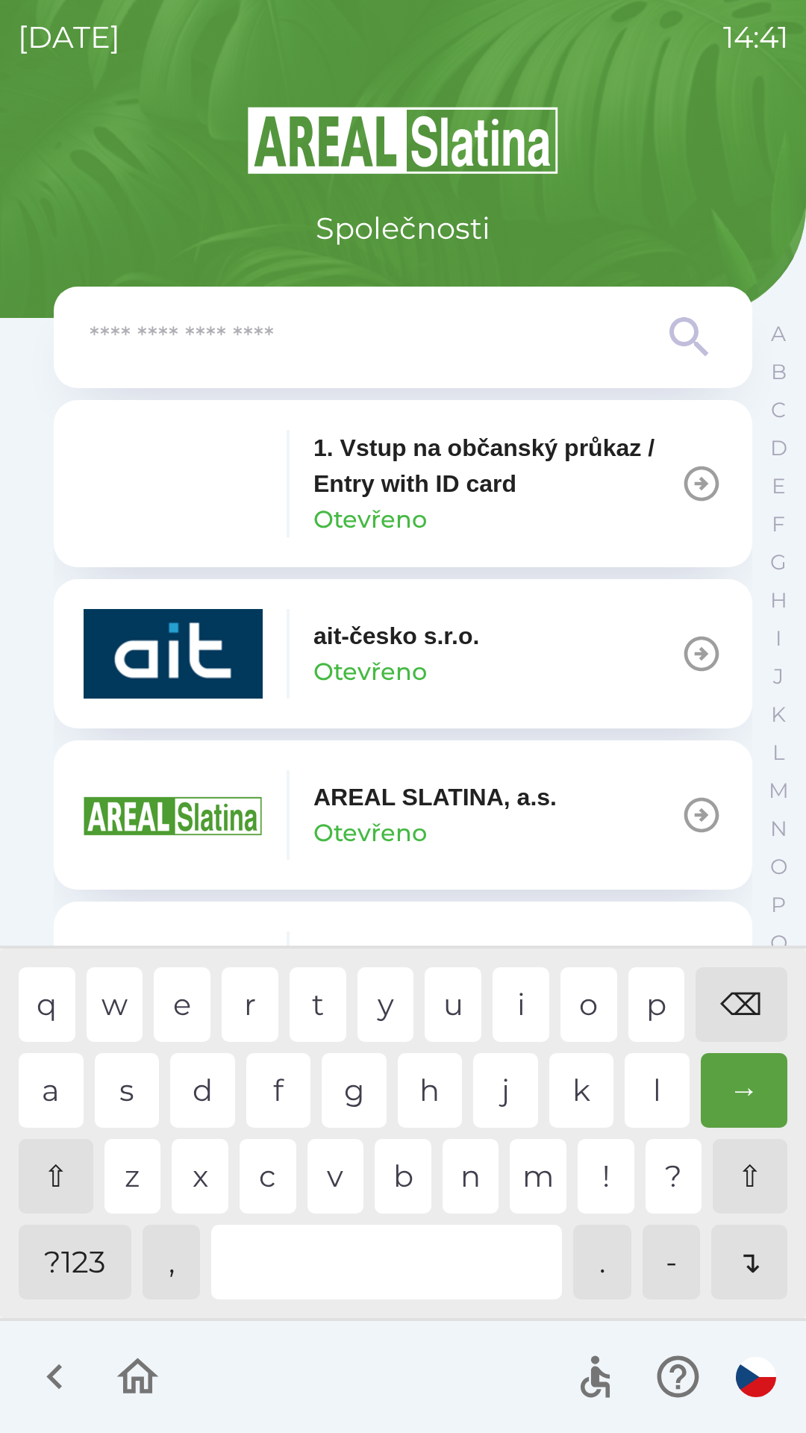
click at [716, 988] on div "⌫" at bounding box center [742, 1005] width 92 height 75
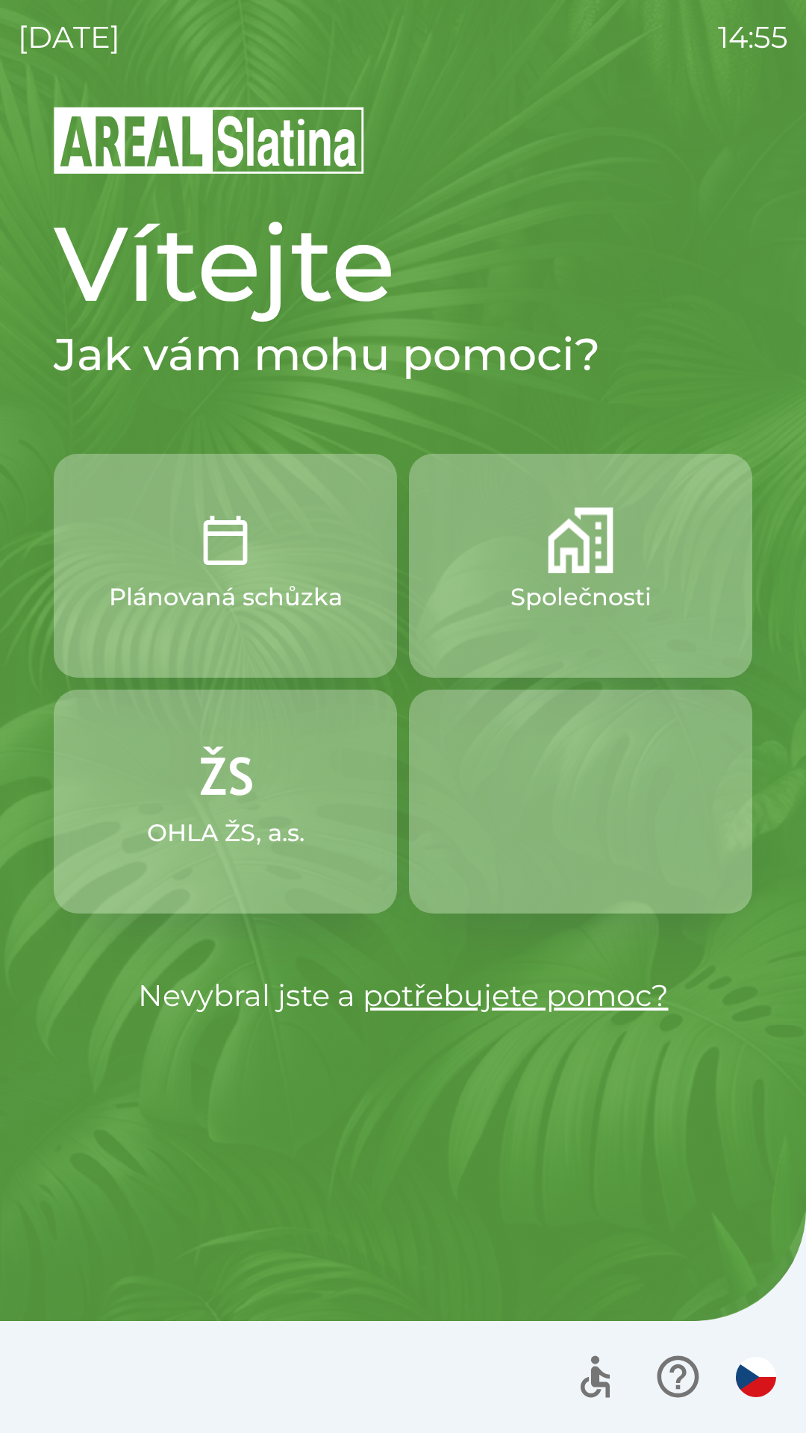
click at [287, 809] on button "OHLA ŽS, a.s." at bounding box center [225, 802] width 343 height 224
